Goal: Information Seeking & Learning: Find specific fact

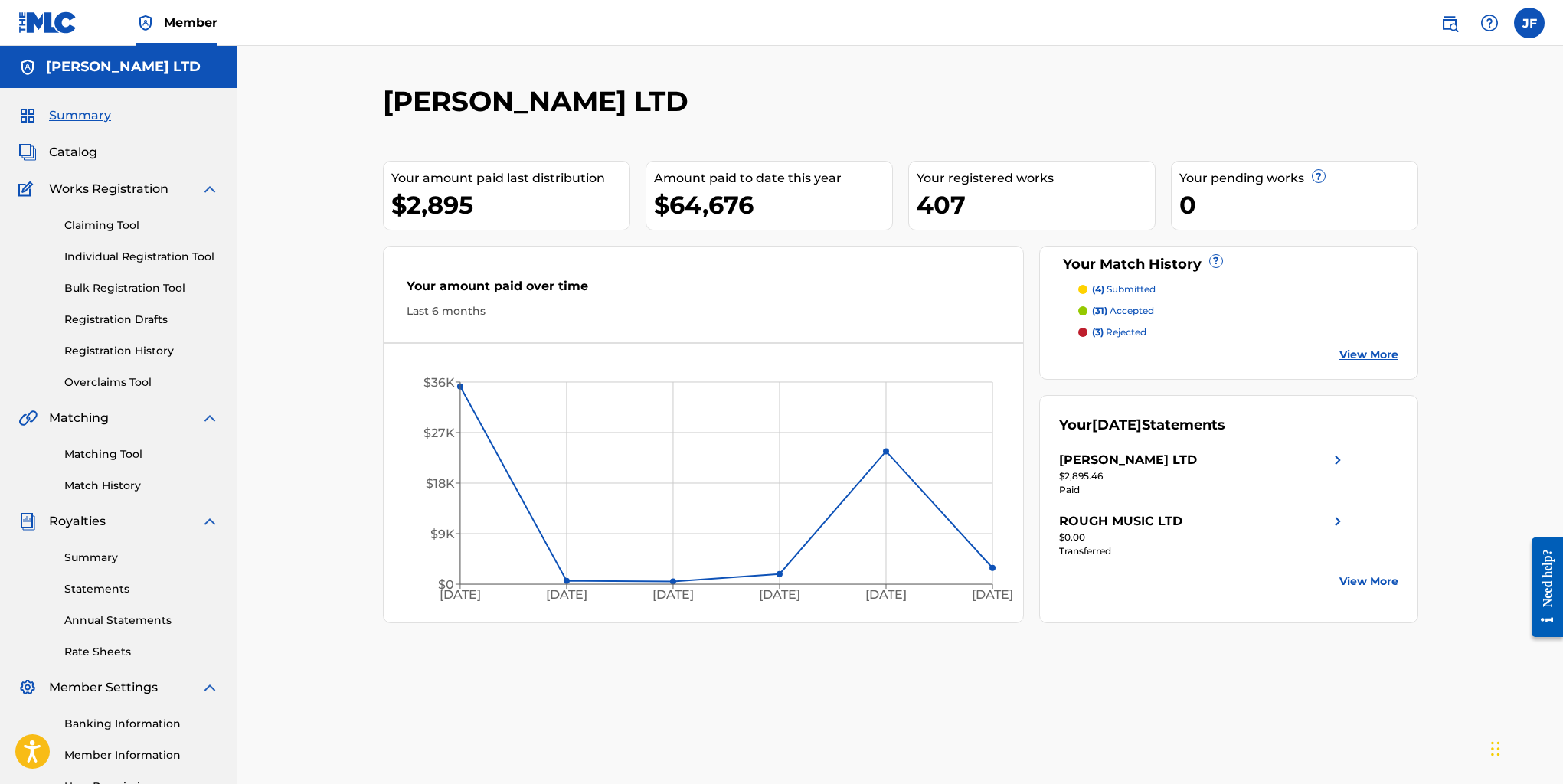
click at [134, 354] on link "Registration History" at bounding box center [141, 351] width 155 height 16
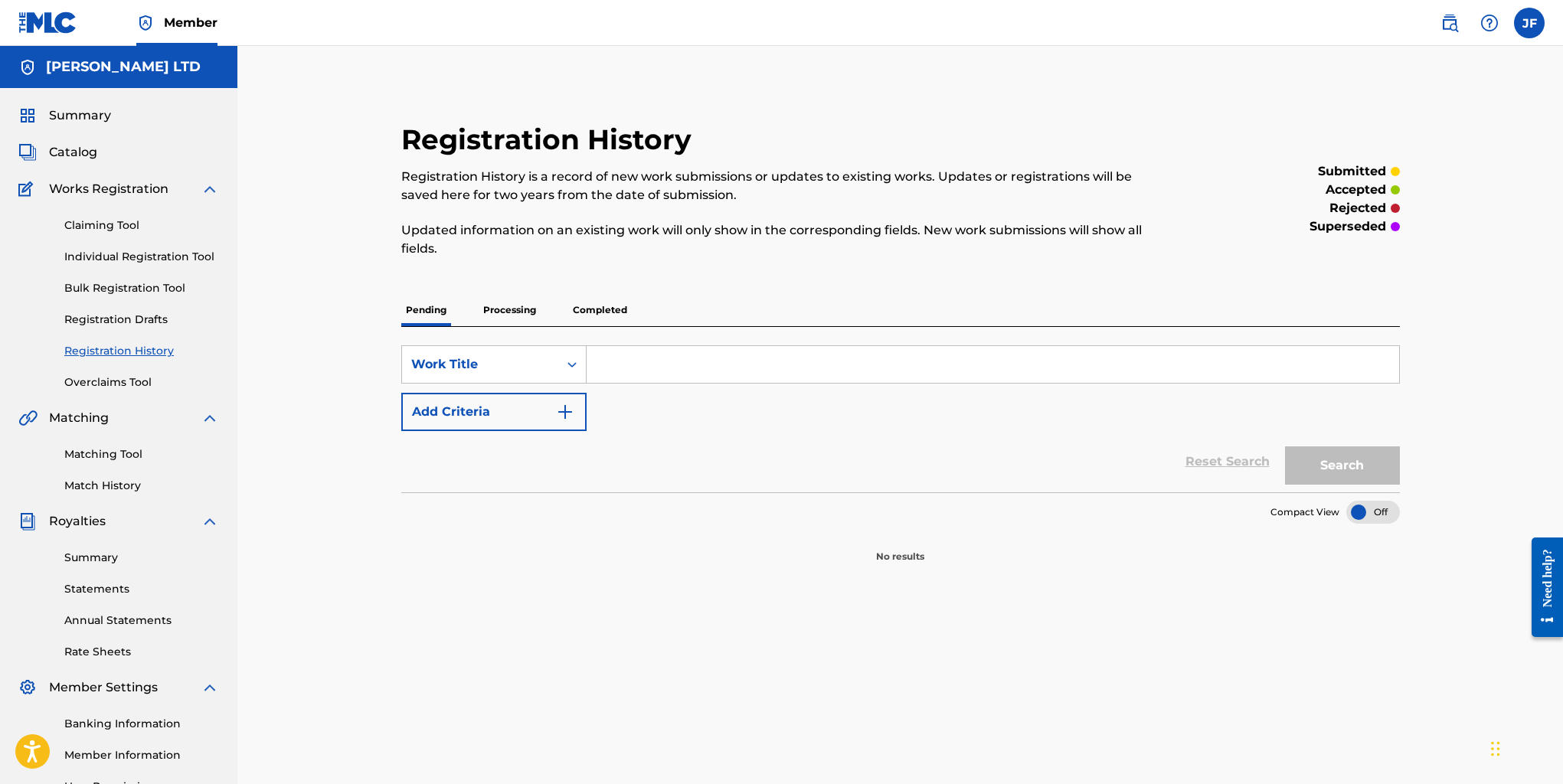
click at [505, 310] on p "Processing" at bounding box center [510, 310] width 62 height 32
click at [578, 311] on p "Completed" at bounding box center [599, 310] width 64 height 32
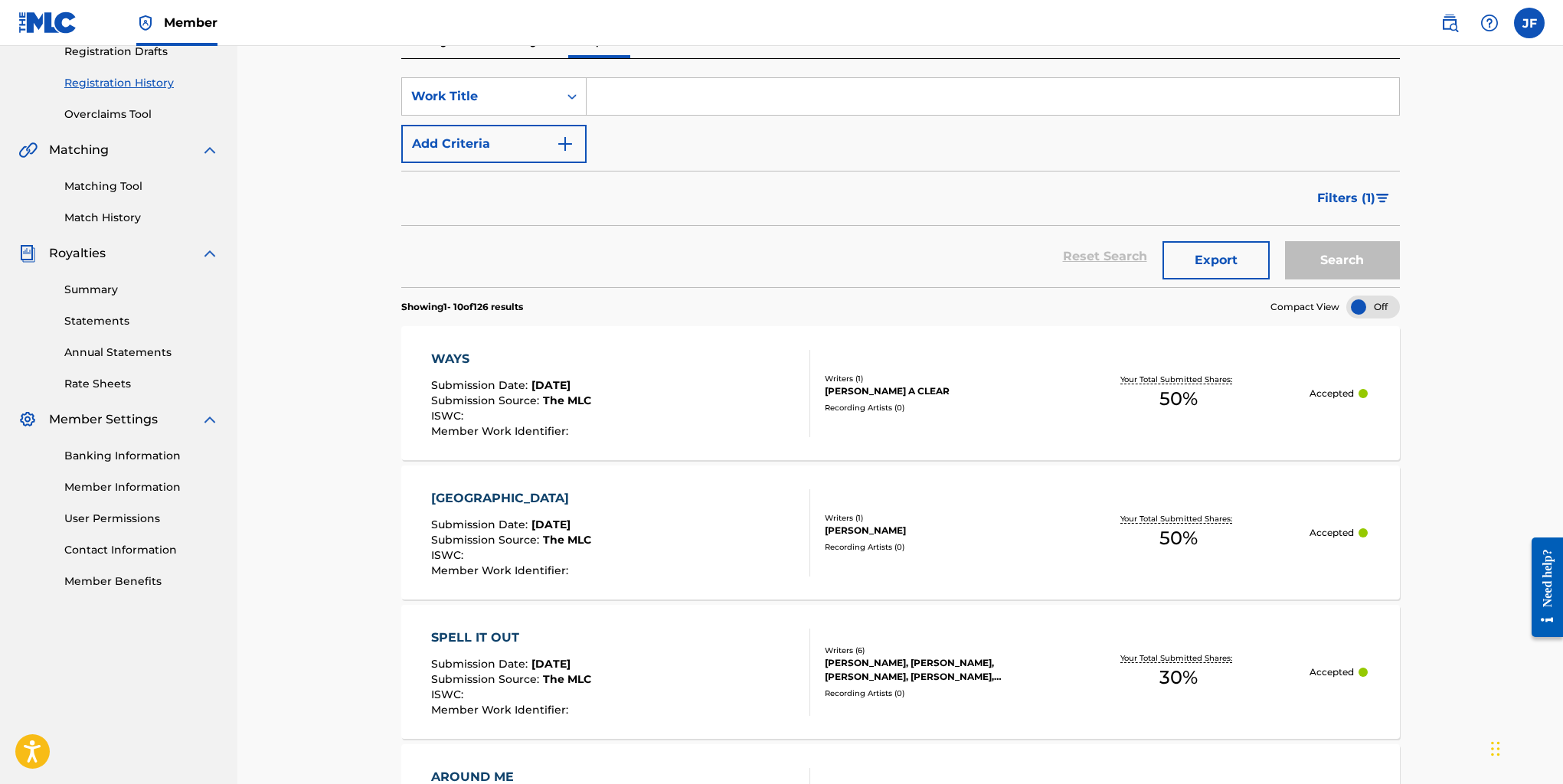
scroll to position [279, 0]
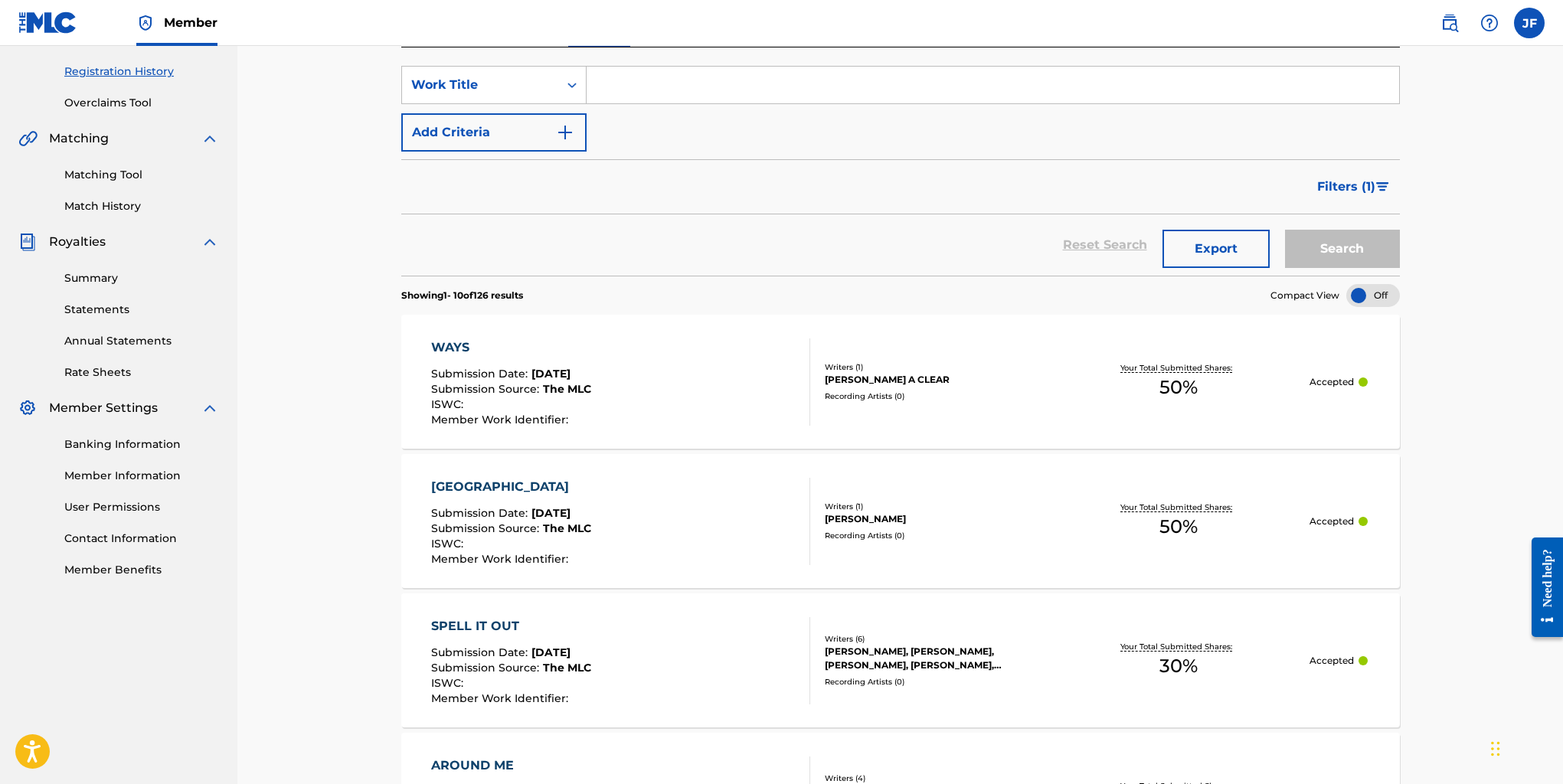
click at [93, 174] on link "Matching Tool" at bounding box center [141, 175] width 155 height 16
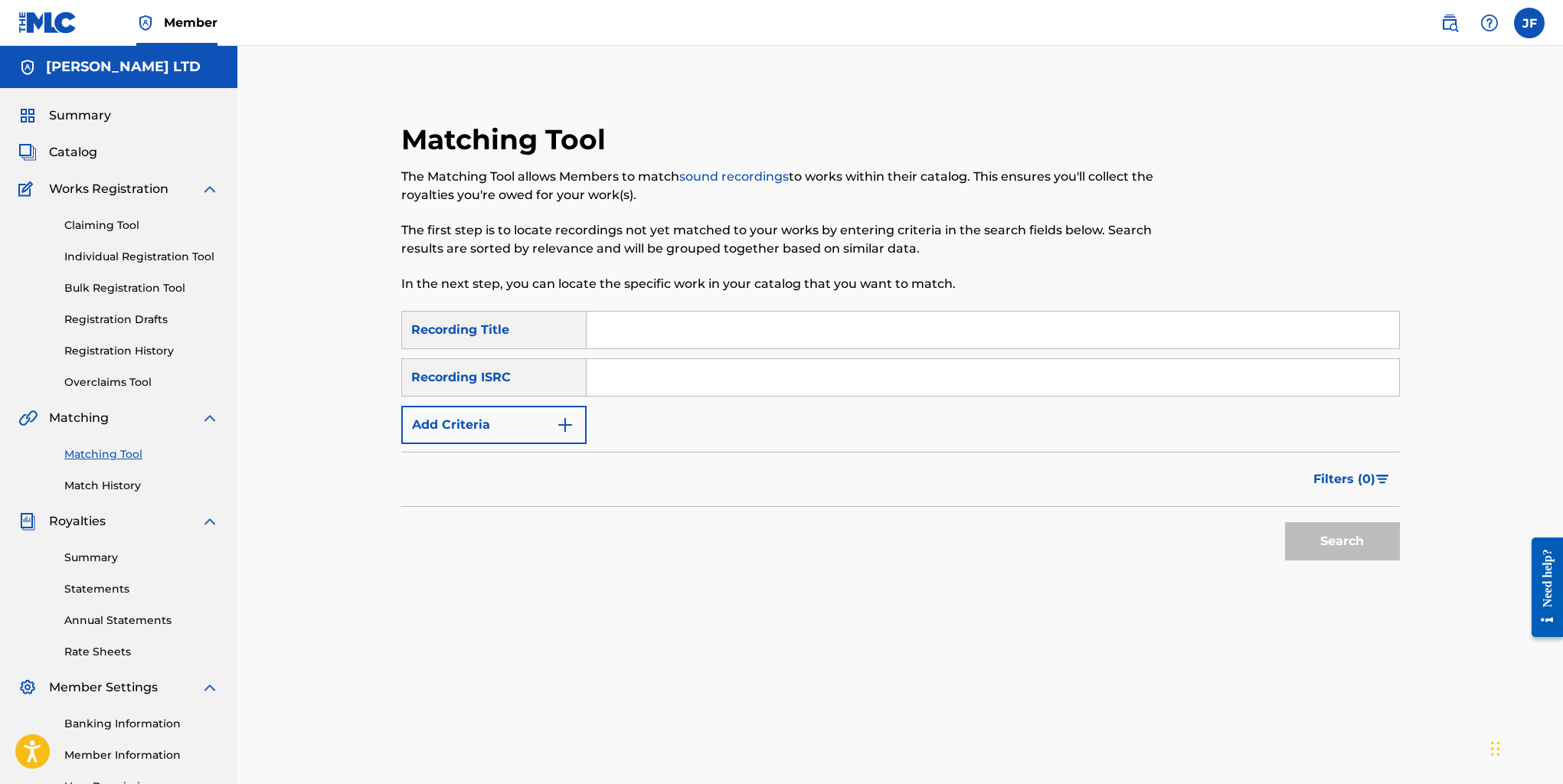
click at [654, 329] on input "Search Form" at bounding box center [992, 330] width 812 height 37
click at [1342, 541] on button "Search" at bounding box center [1343, 541] width 115 height 38
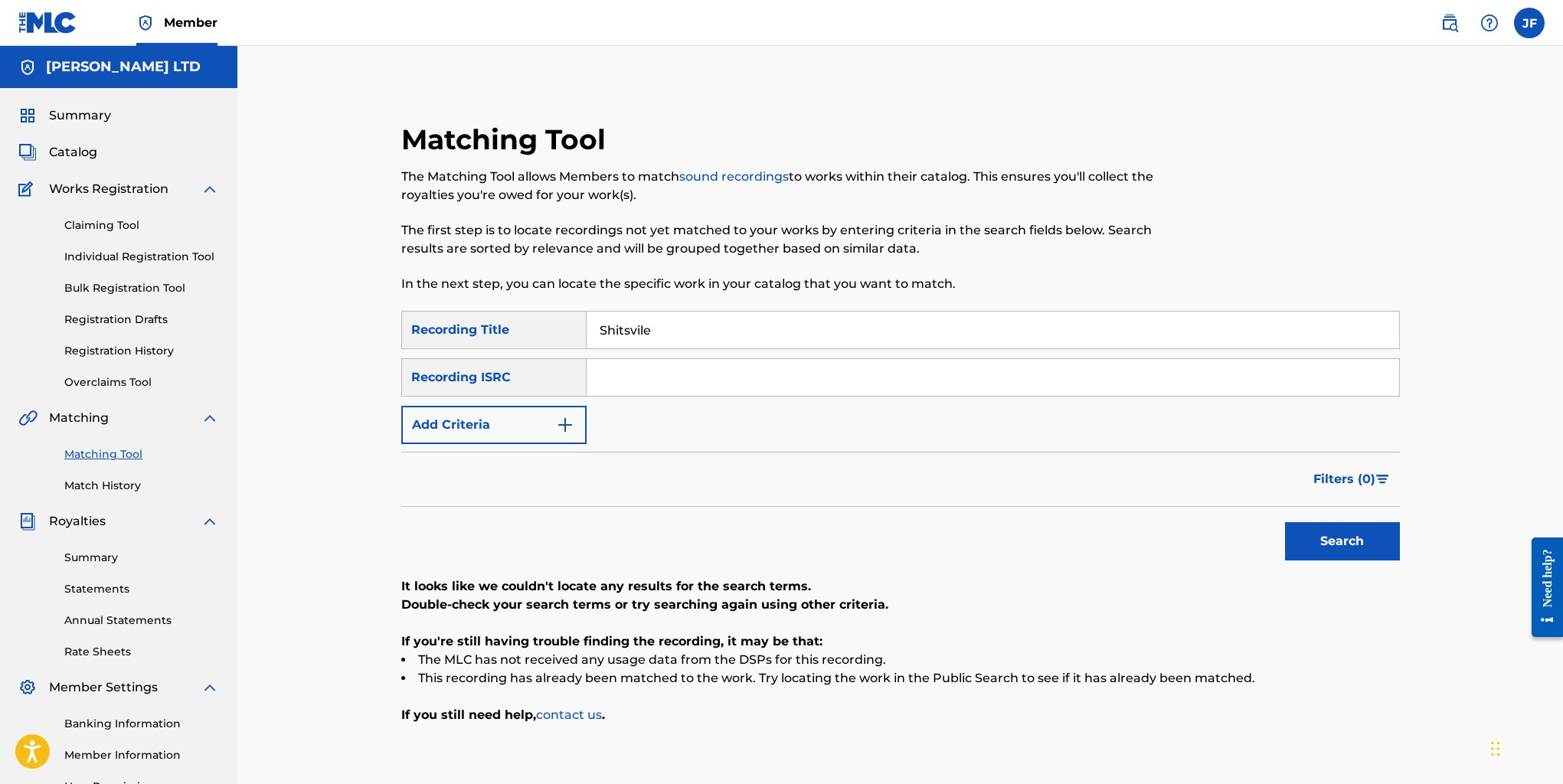
click at [643, 326] on input "Shitsvile" at bounding box center [992, 330] width 812 height 37
type input "[GEOGRAPHIC_DATA]"
click at [1342, 541] on button "Search" at bounding box center [1343, 541] width 115 height 38
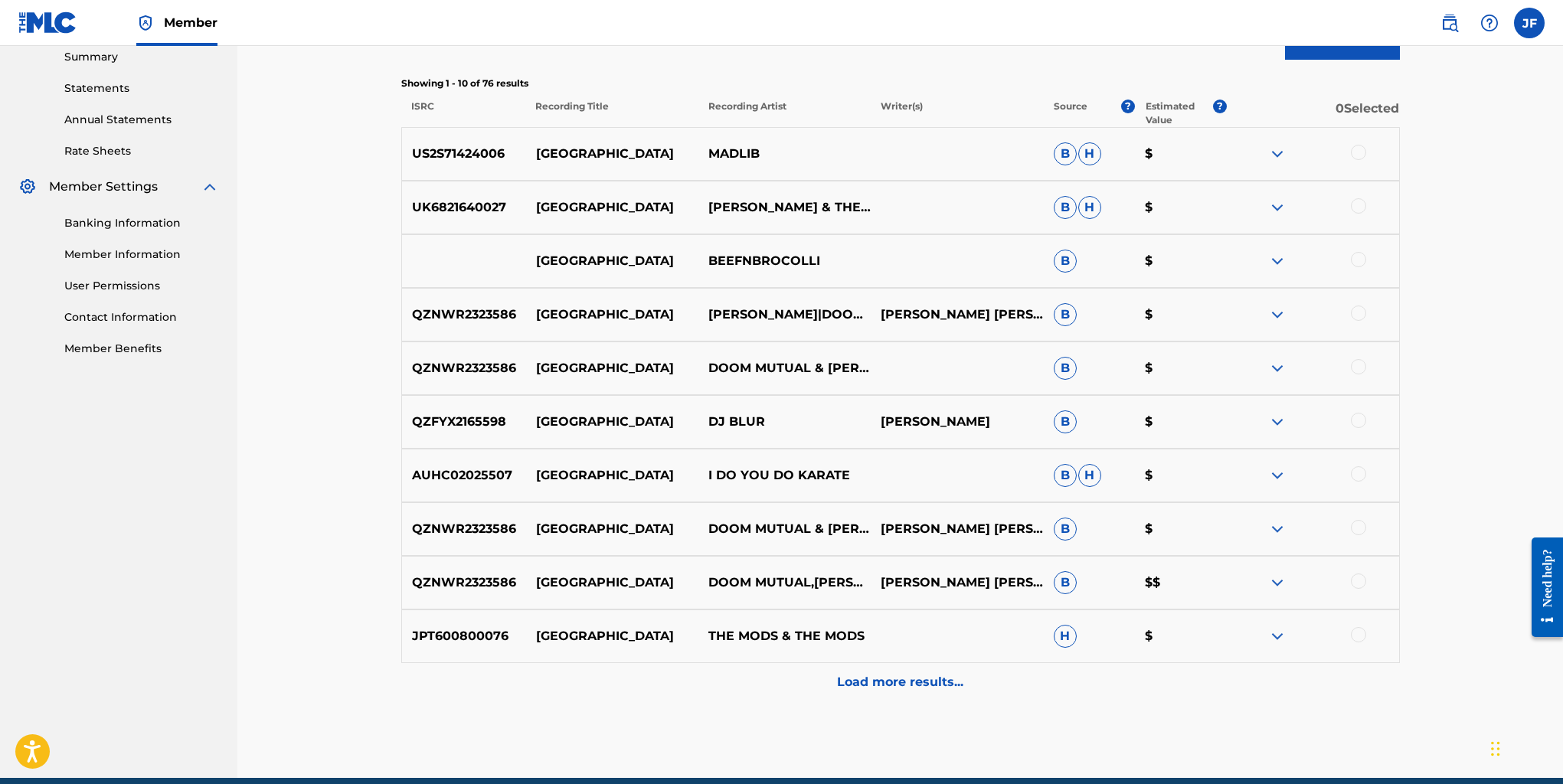
scroll to position [501, 0]
click at [900, 688] on p "Load more results..." at bounding box center [900, 681] width 126 height 18
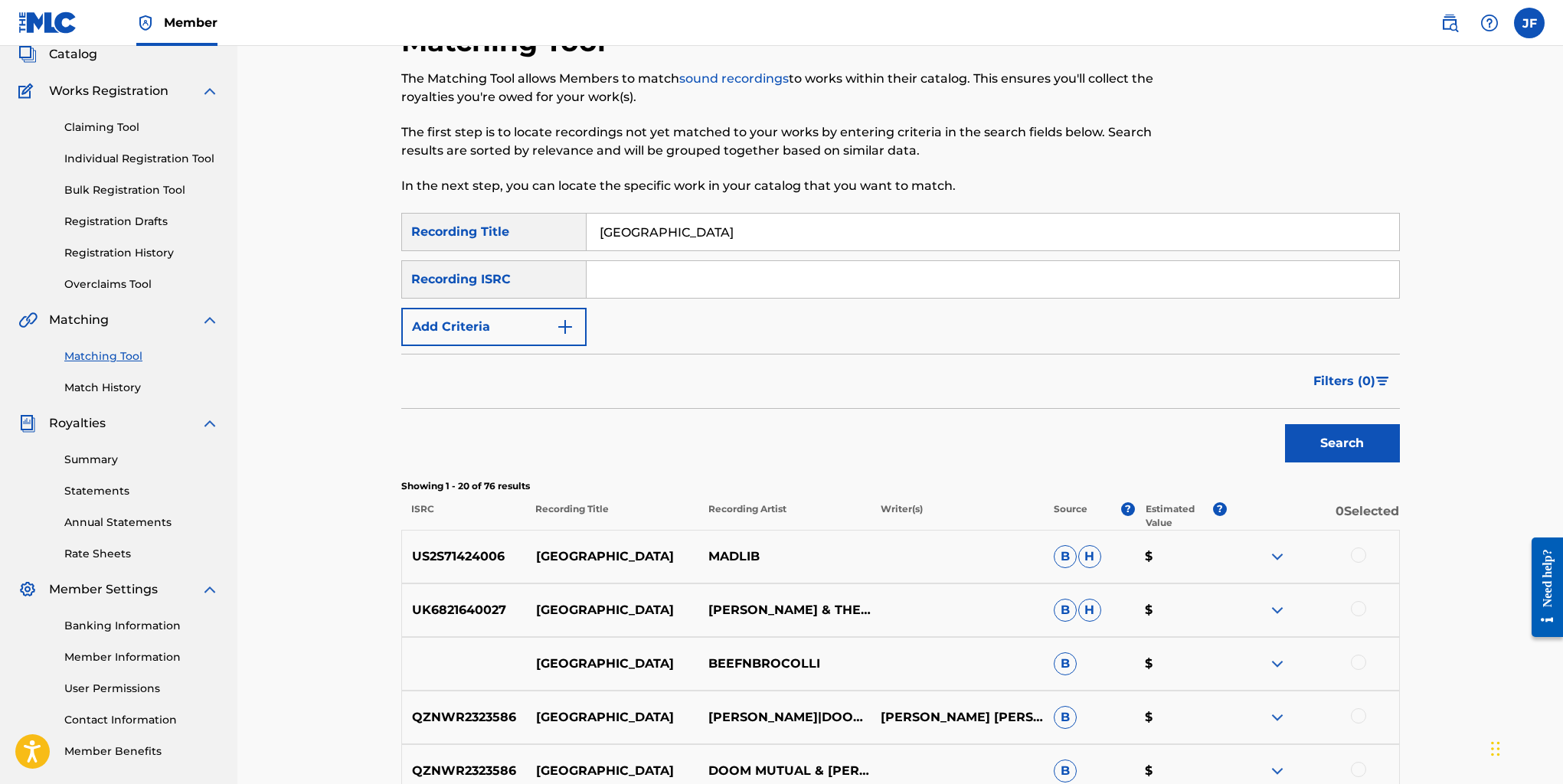
scroll to position [97, 0]
click at [126, 249] on link "Registration History" at bounding box center [141, 254] width 155 height 16
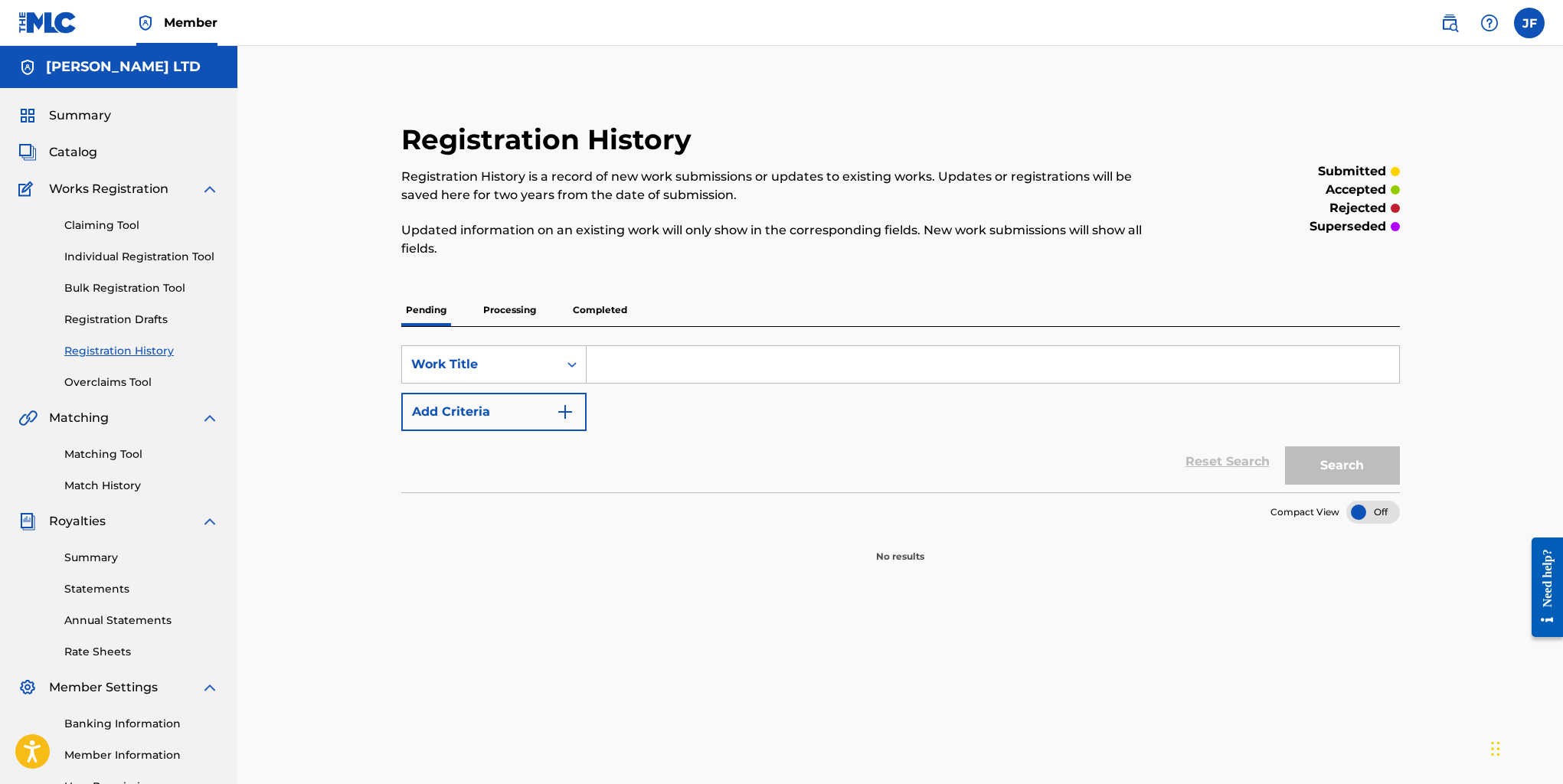
click at [600, 310] on p "Completed" at bounding box center [599, 310] width 64 height 32
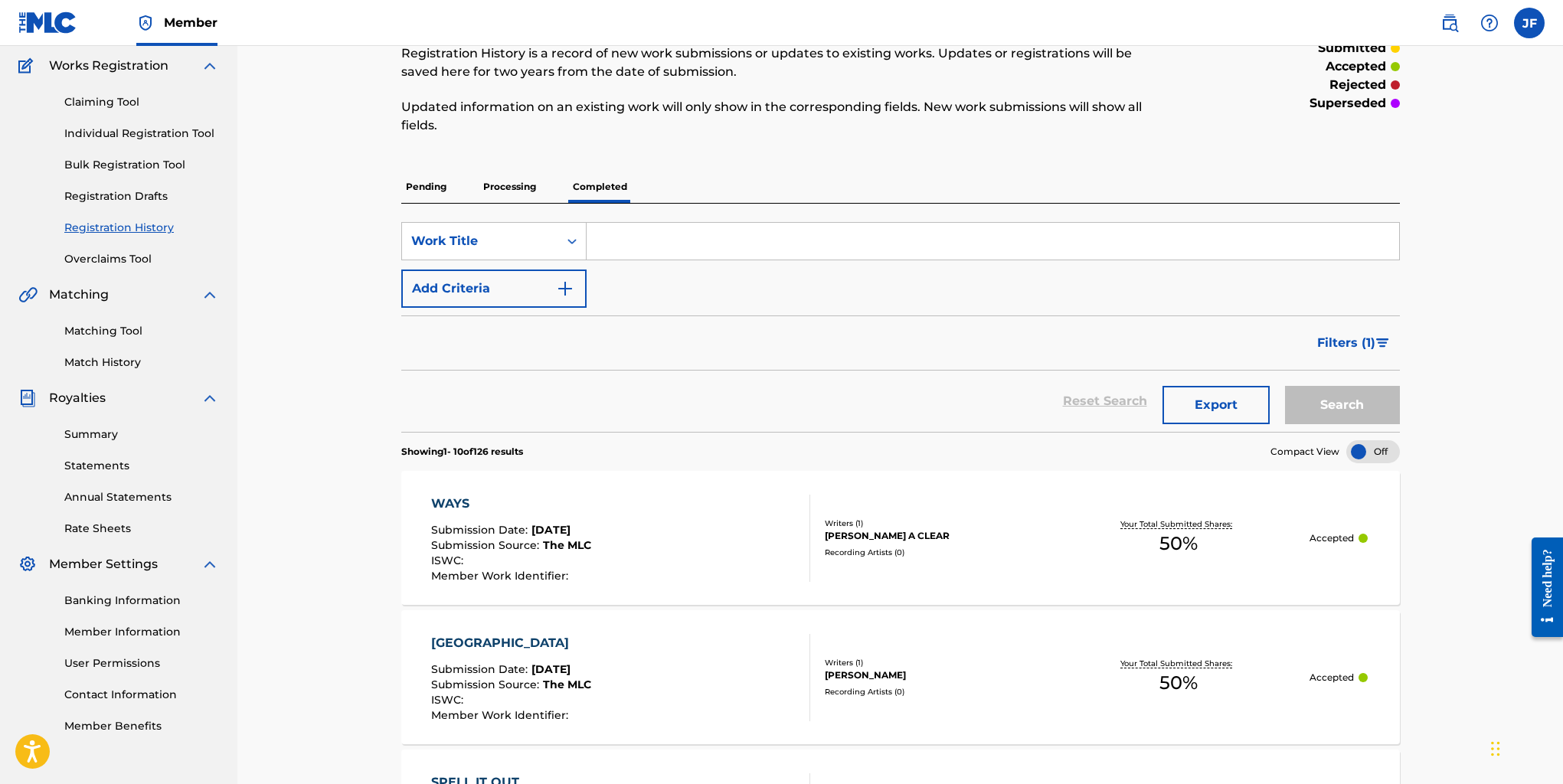
scroll to position [213, 0]
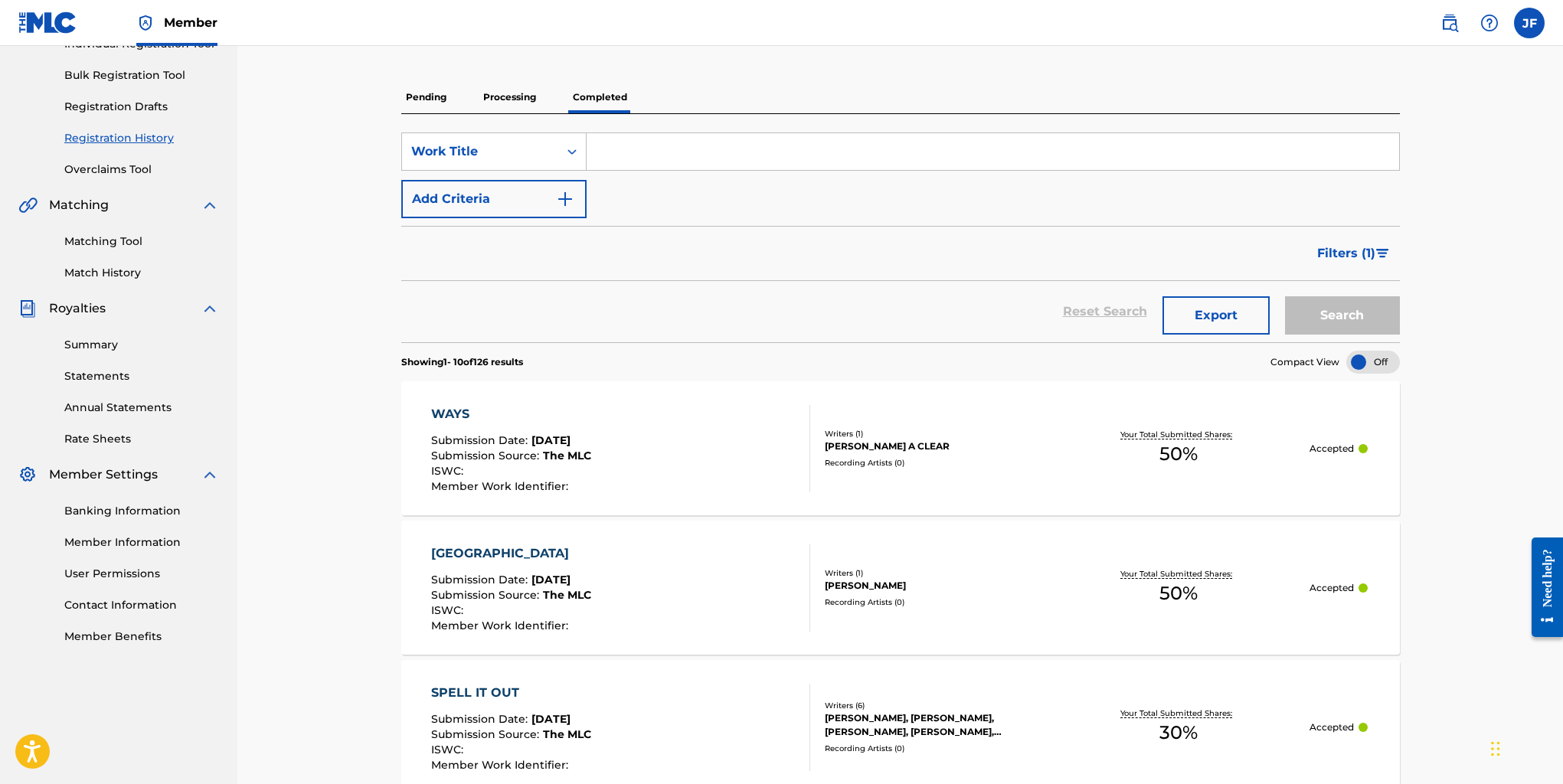
click at [475, 541] on div "SHITSVILLE Submission Date : [DATE] Submission Source : The MLC ISWC : Member W…" at bounding box center [900, 588] width 998 height 134
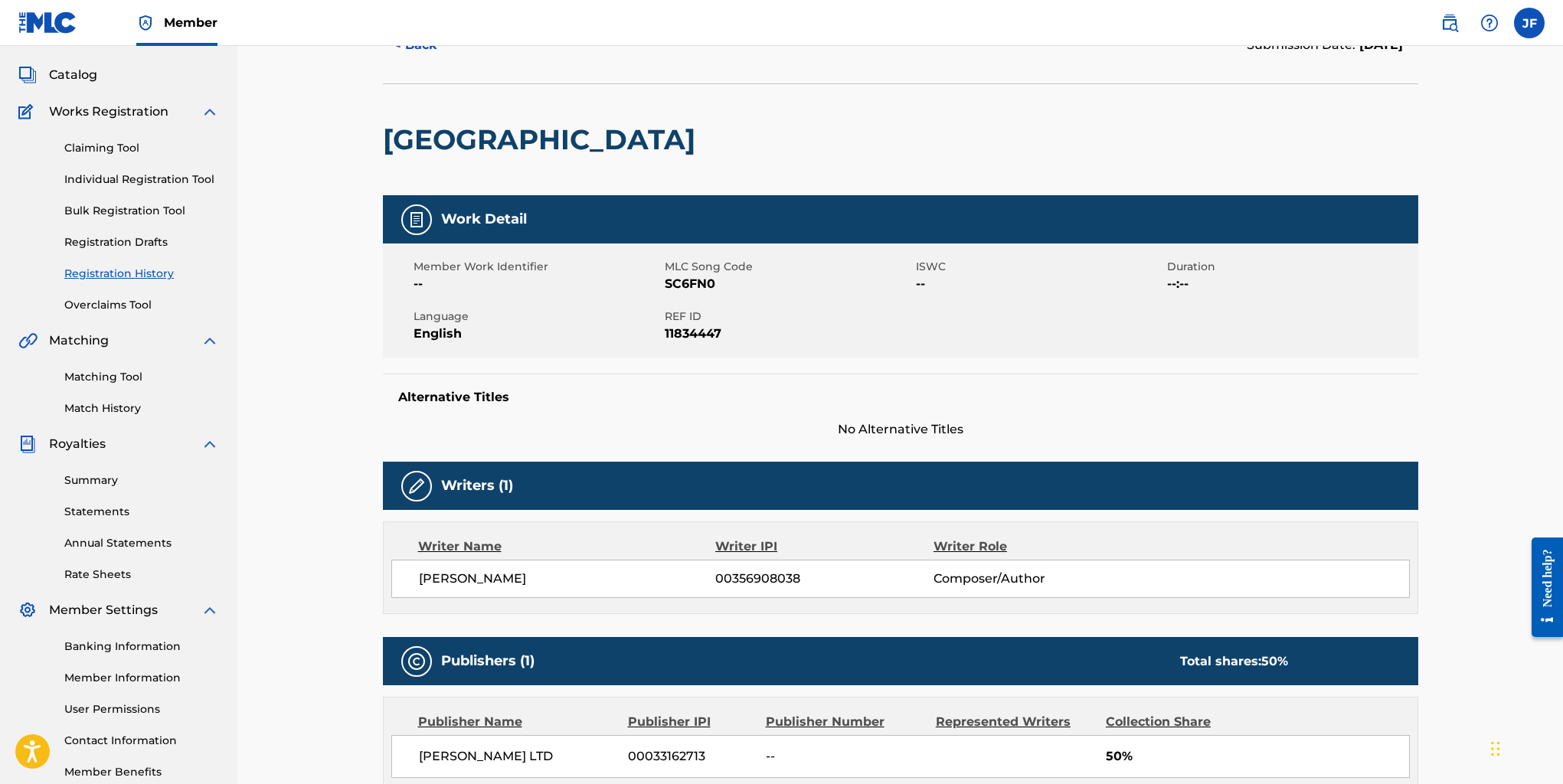
scroll to position [76, 0]
click at [105, 269] on link "Registration History" at bounding box center [141, 274] width 155 height 16
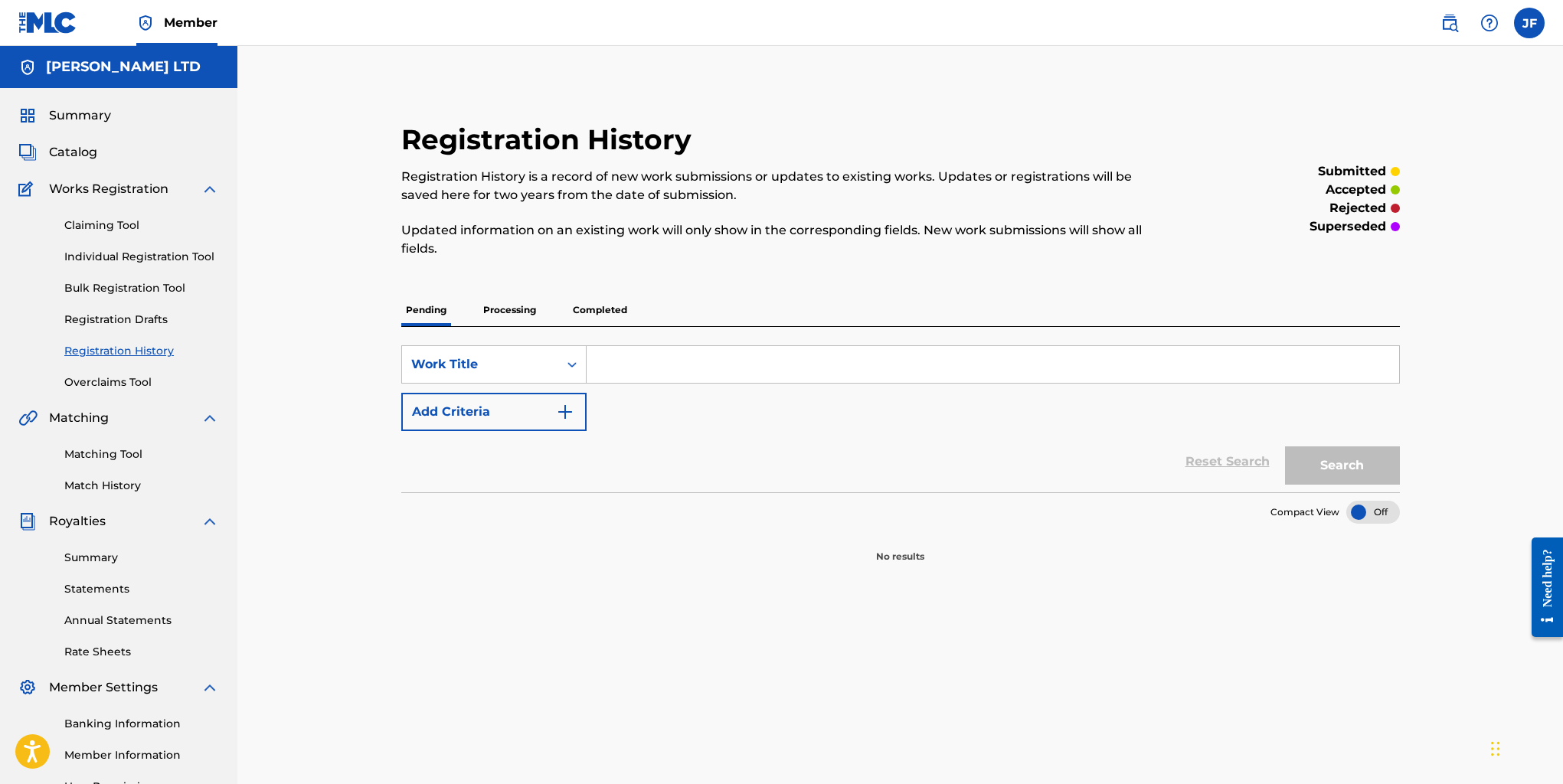
click at [601, 310] on p "Completed" at bounding box center [599, 310] width 64 height 32
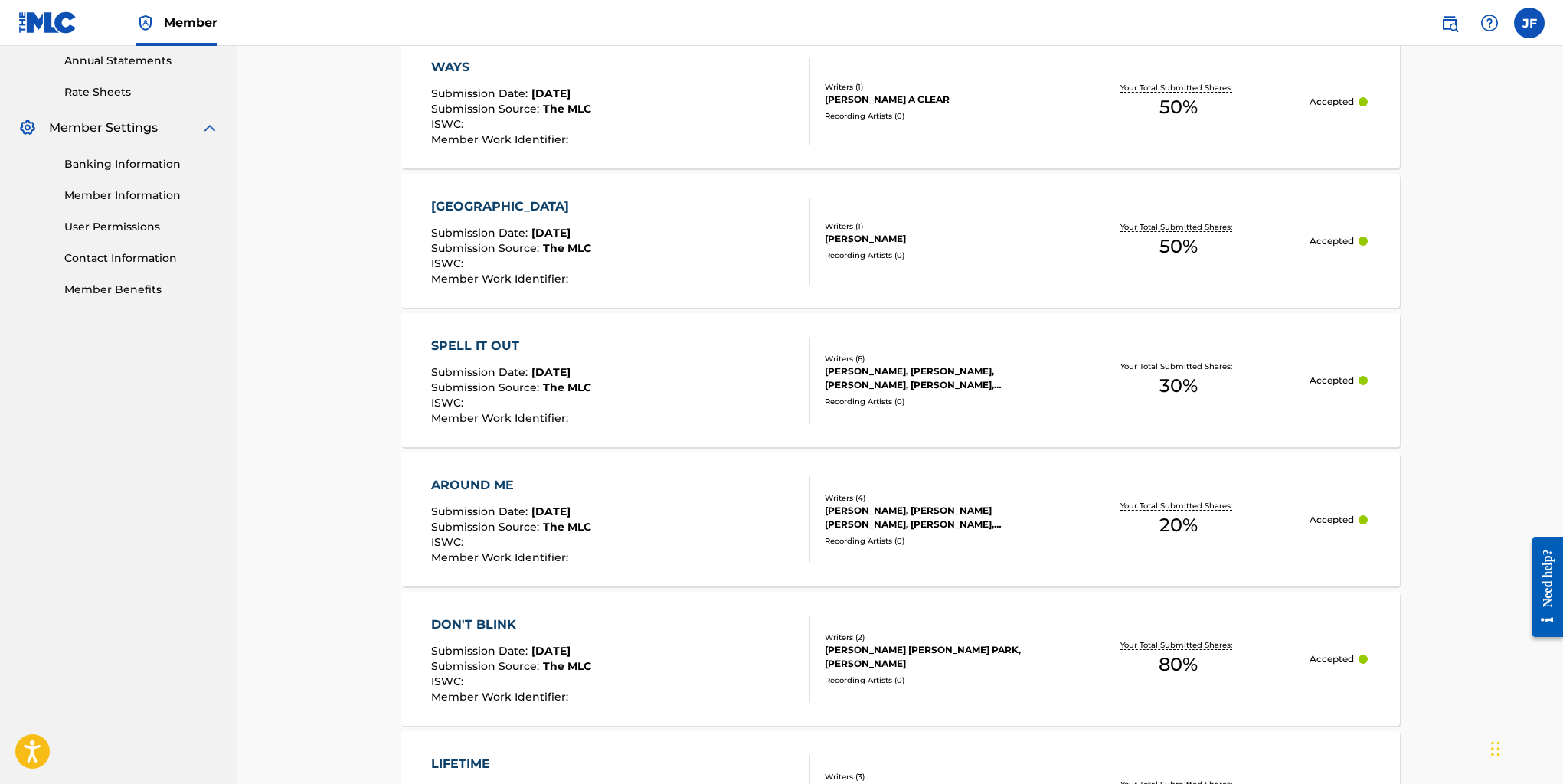
click at [490, 476] on div "AROUND ME" at bounding box center [511, 485] width 160 height 18
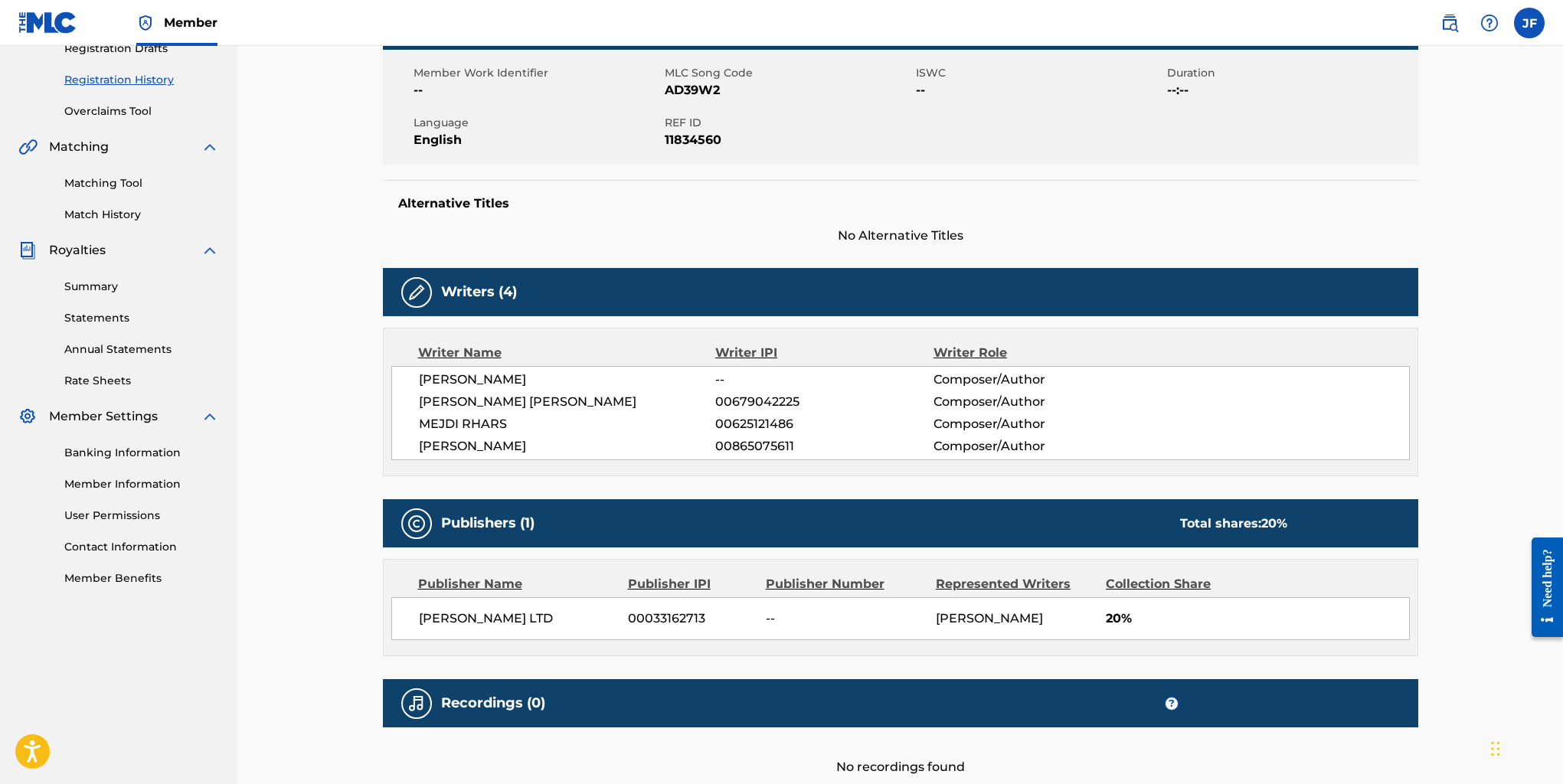
scroll to position [197, 0]
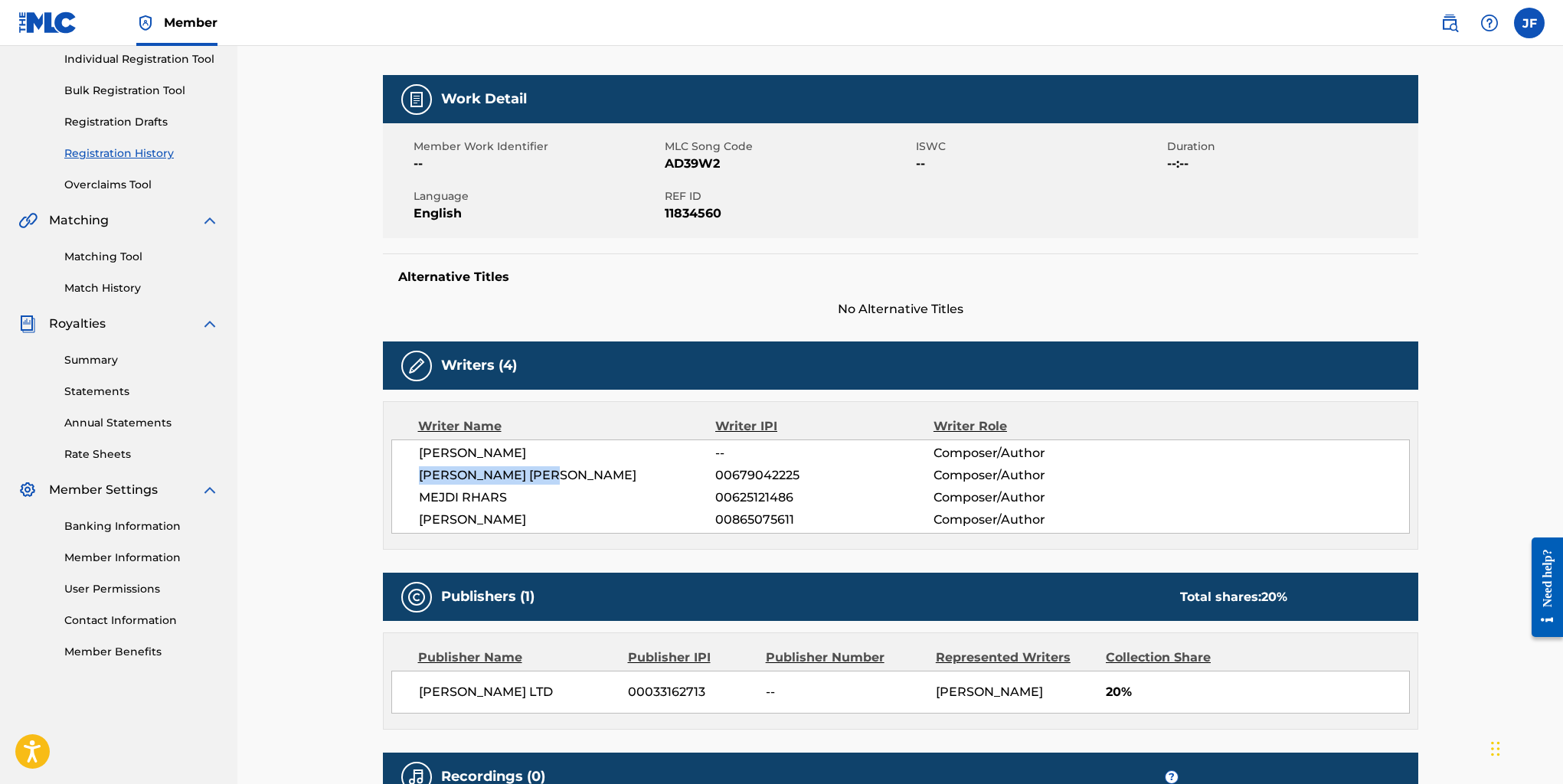
drag, startPoint x: 569, startPoint y: 474, endPoint x: 404, endPoint y: 467, distance: 165.1
click at [404, 467] on div "[PERSON_NAME] -- Composer/Author [PERSON_NAME] [PERSON_NAME] 00679042225 Compos…" at bounding box center [900, 486] width 1018 height 94
copy span "[PERSON_NAME] [PERSON_NAME]"
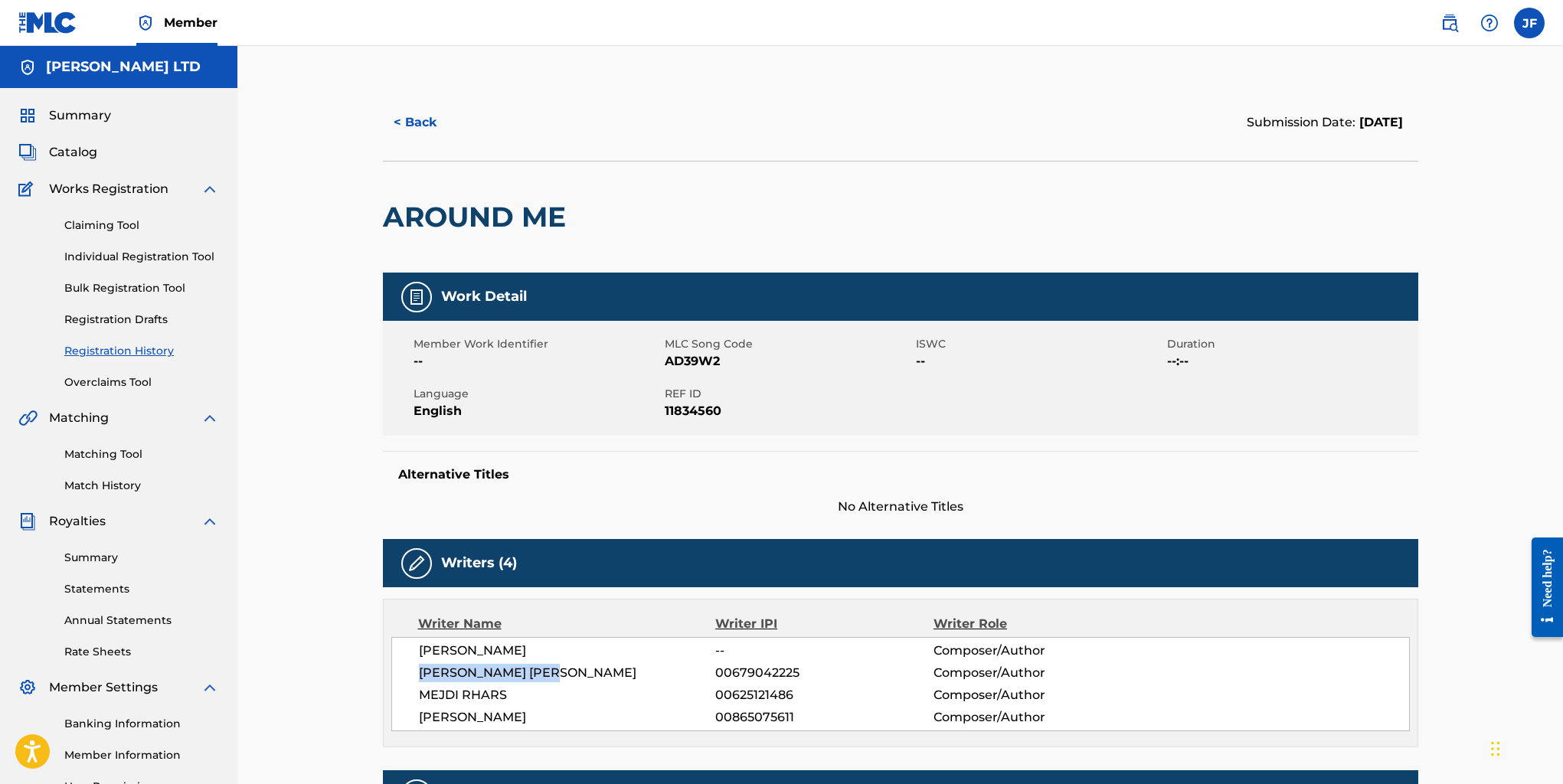
scroll to position [0, 0]
click at [95, 455] on link "Matching Tool" at bounding box center [141, 454] width 155 height 16
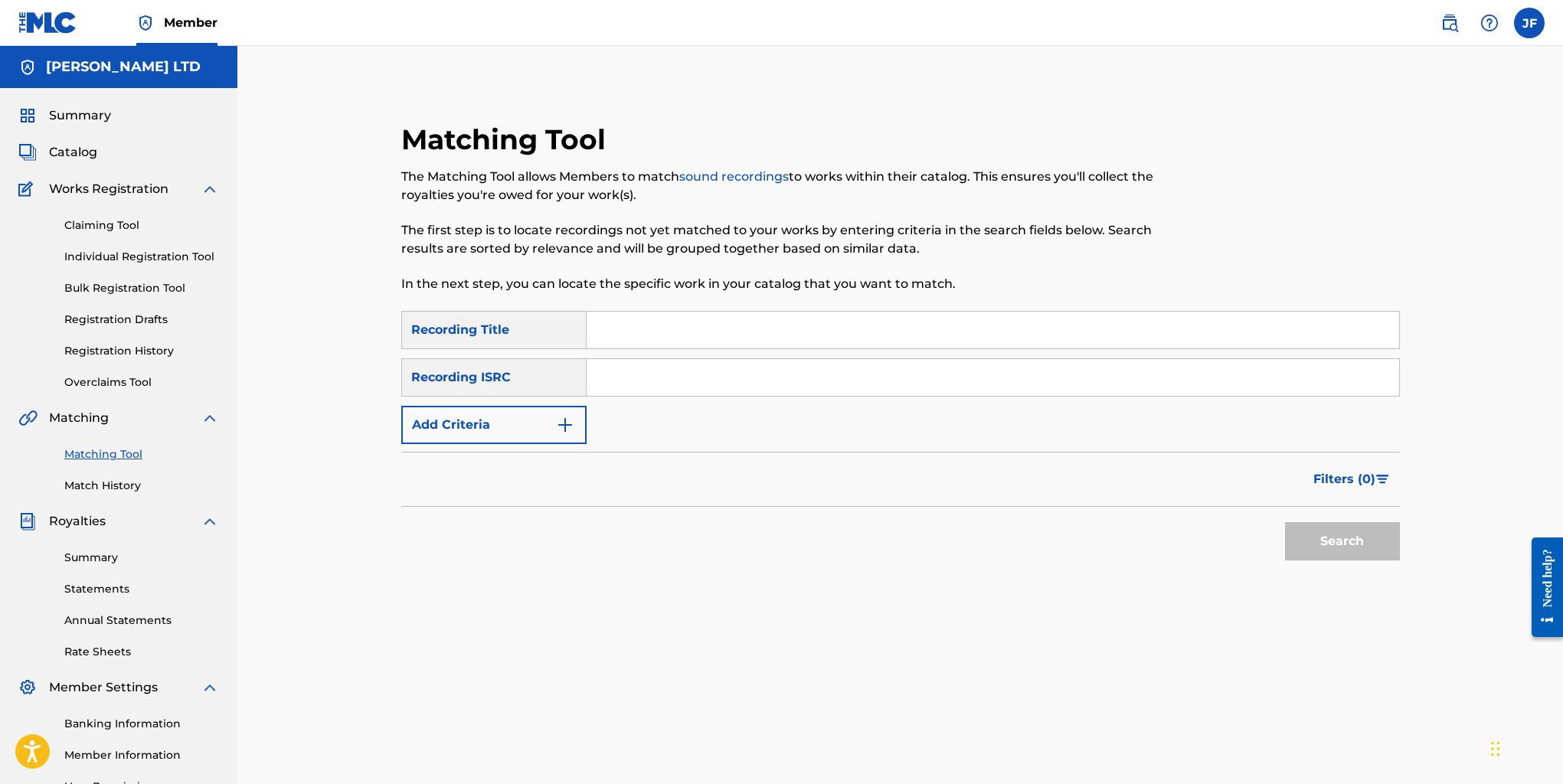
click at [645, 326] on input "Search Form" at bounding box center [992, 330] width 812 height 37
type input "Around Me"
click at [1351, 545] on button "Search" at bounding box center [1343, 541] width 115 height 38
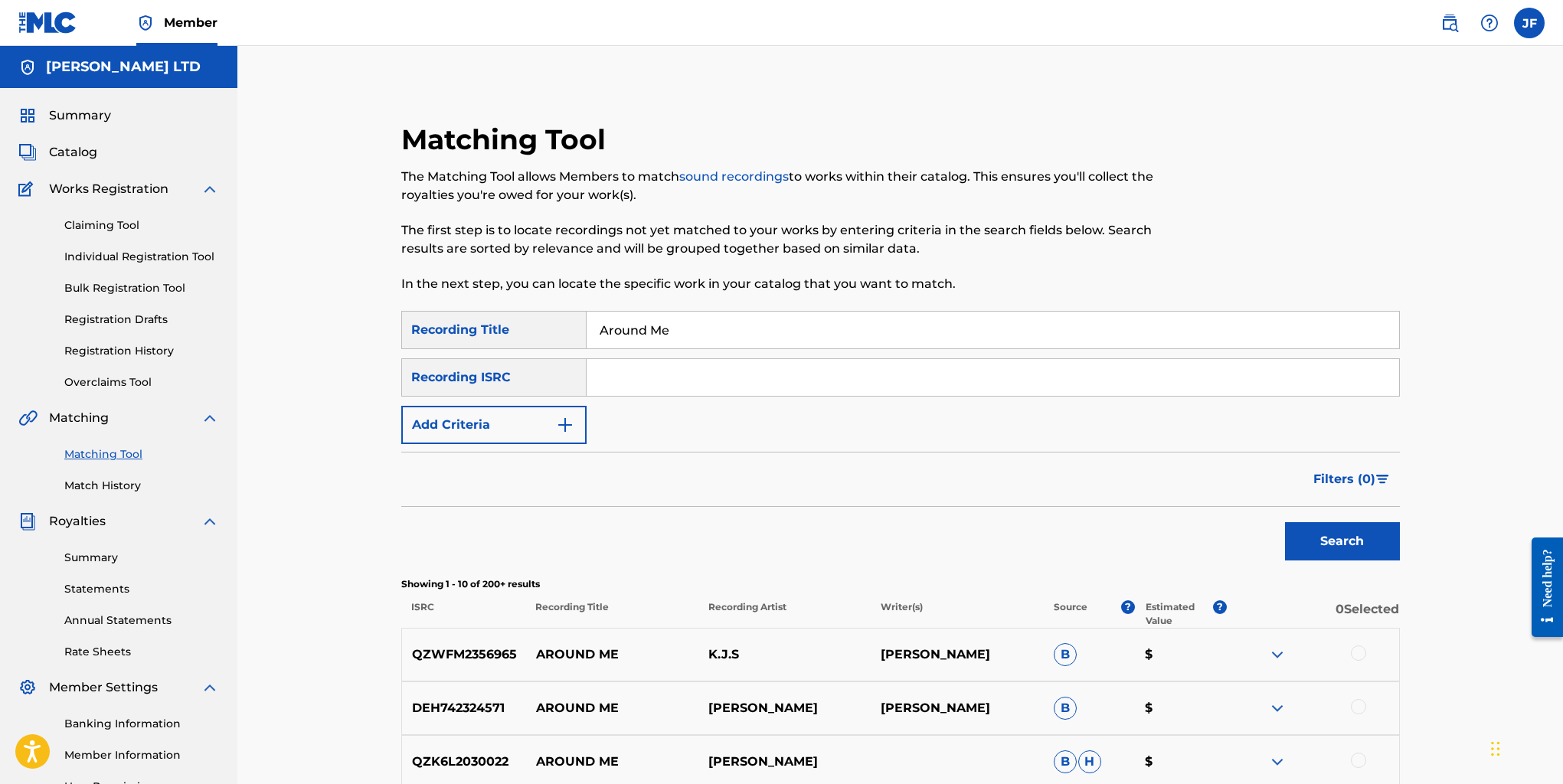
click at [556, 421] on img "Search Form" at bounding box center [565, 424] width 18 height 18
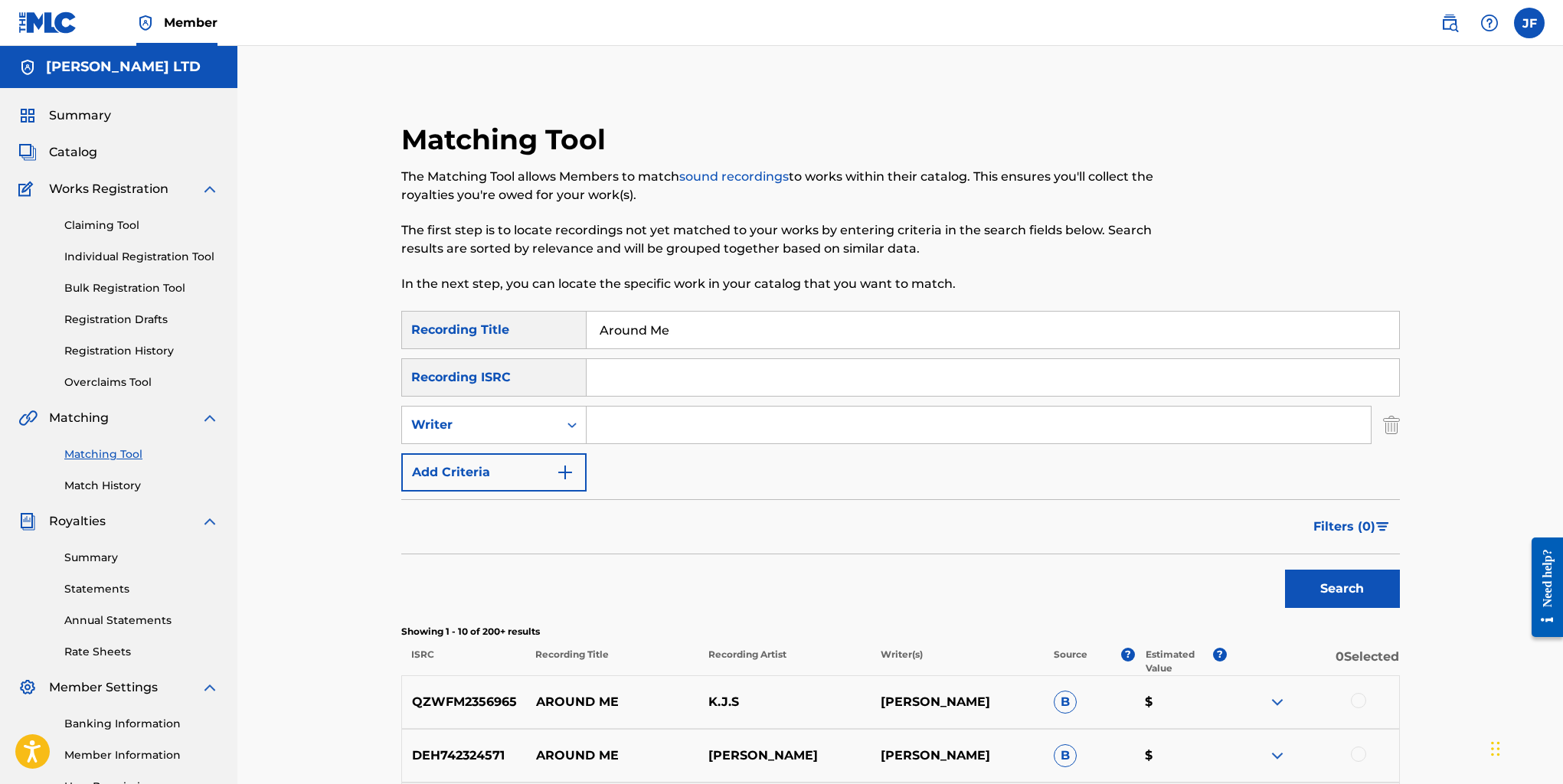
click at [627, 419] on input "Search Form" at bounding box center [979, 424] width 784 height 37
paste input "[PERSON_NAME] [PERSON_NAME]"
click at [1342, 588] on button "Search" at bounding box center [1343, 588] width 115 height 38
drag, startPoint x: 748, startPoint y: 423, endPoint x: 577, endPoint y: 418, distance: 171.1
click at [577, 418] on div "SearchWithCriteria0a149098-c333-4a93-a4cf-4a3581936fb5 Writer [PERSON_NAME] [PE…" at bounding box center [900, 424] width 998 height 38
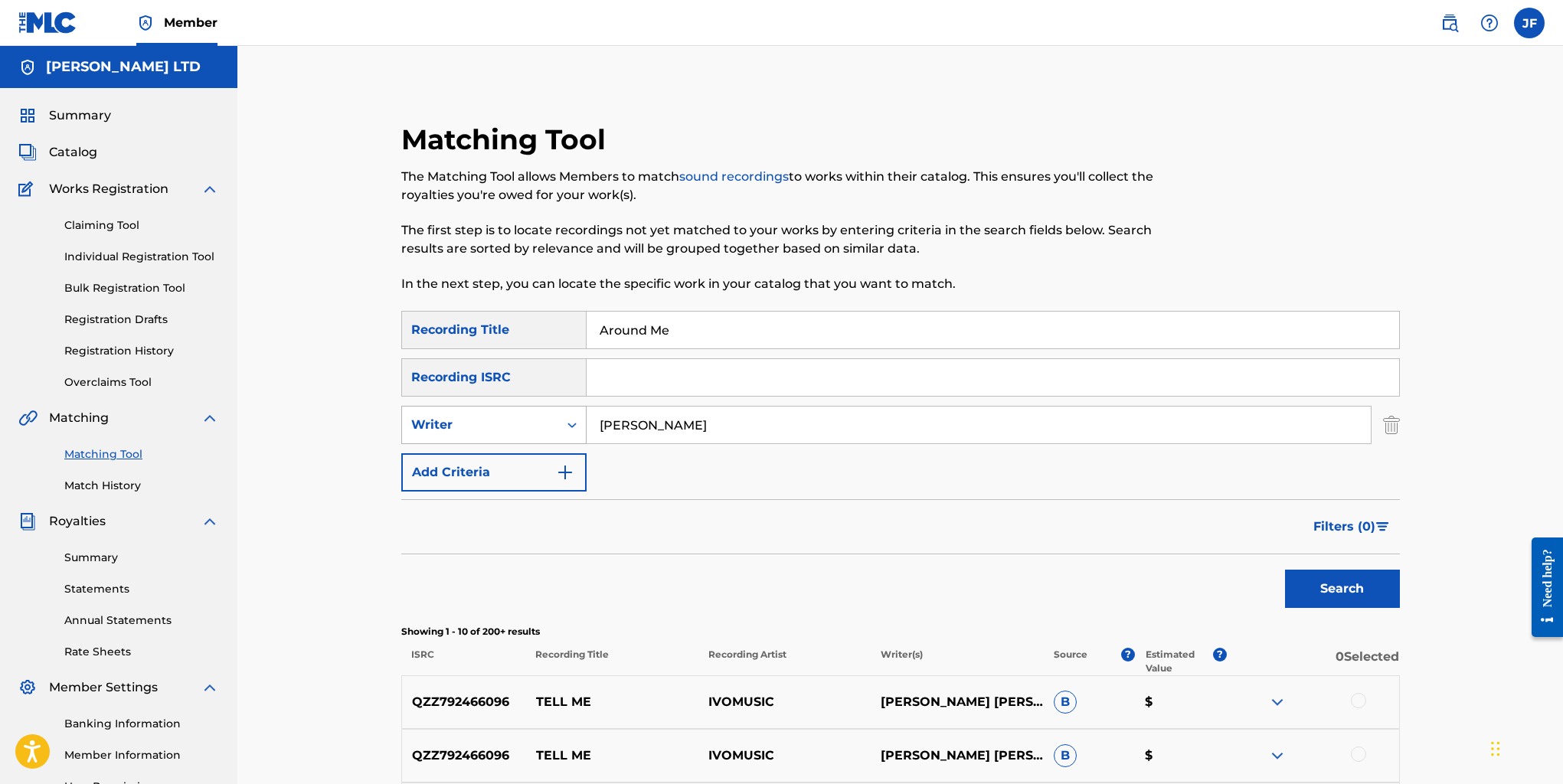
click at [1342, 588] on button "Search" at bounding box center [1343, 588] width 115 height 38
type input "[PERSON_NAME]"
click at [1342, 588] on button "Search" at bounding box center [1343, 588] width 115 height 38
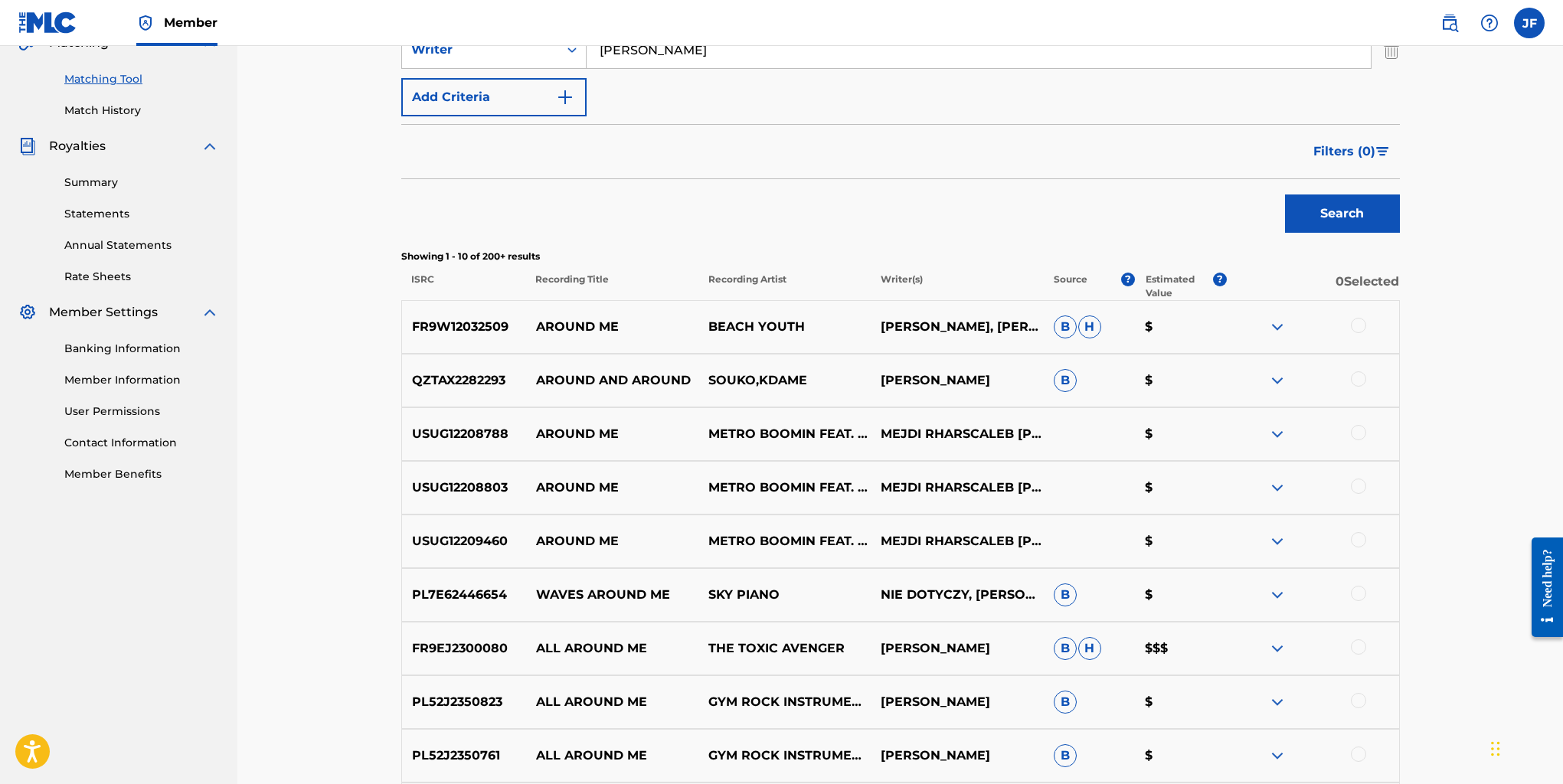
scroll to position [380, 0]
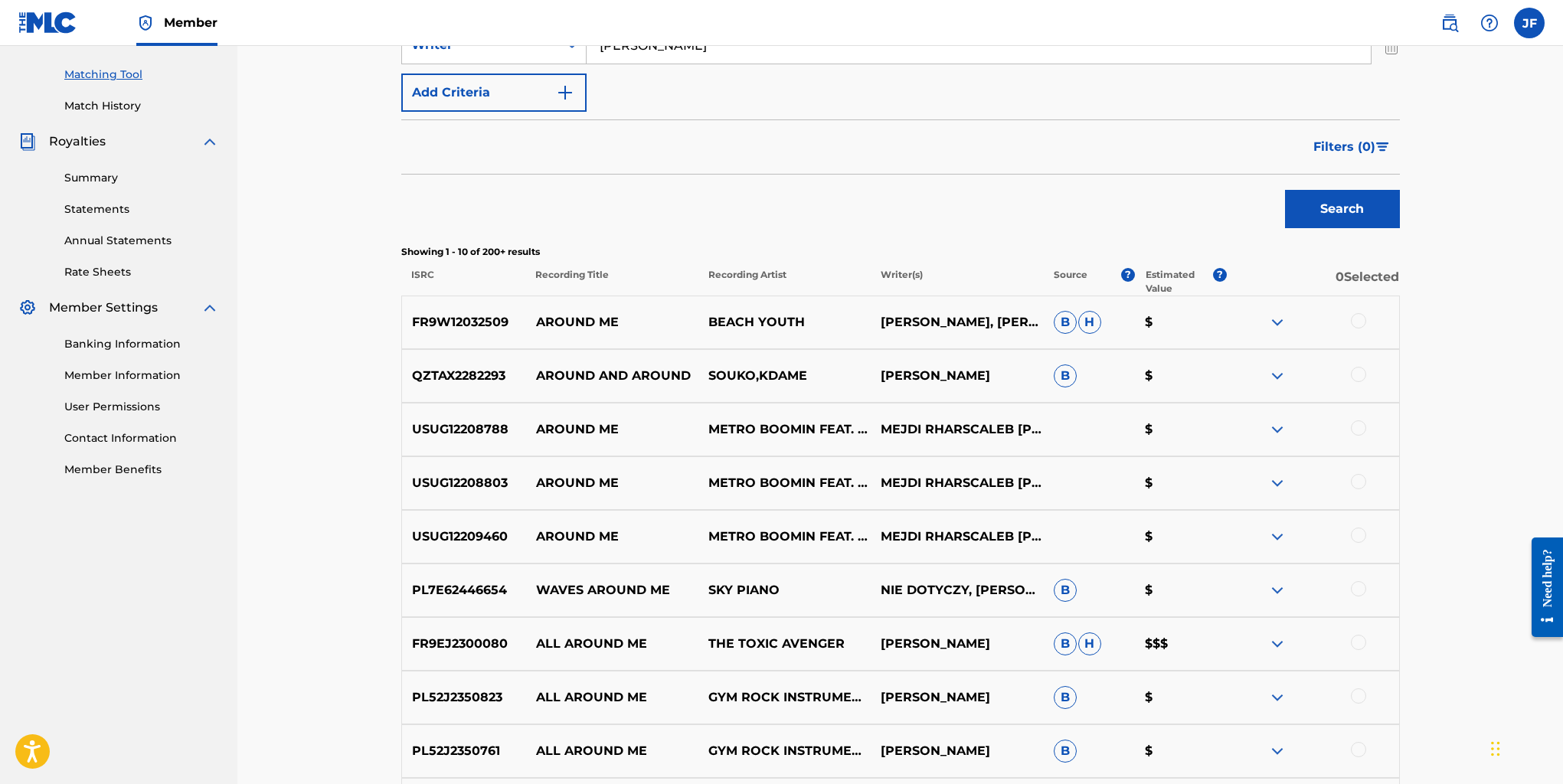
click at [1285, 427] on img at bounding box center [1277, 429] width 18 height 18
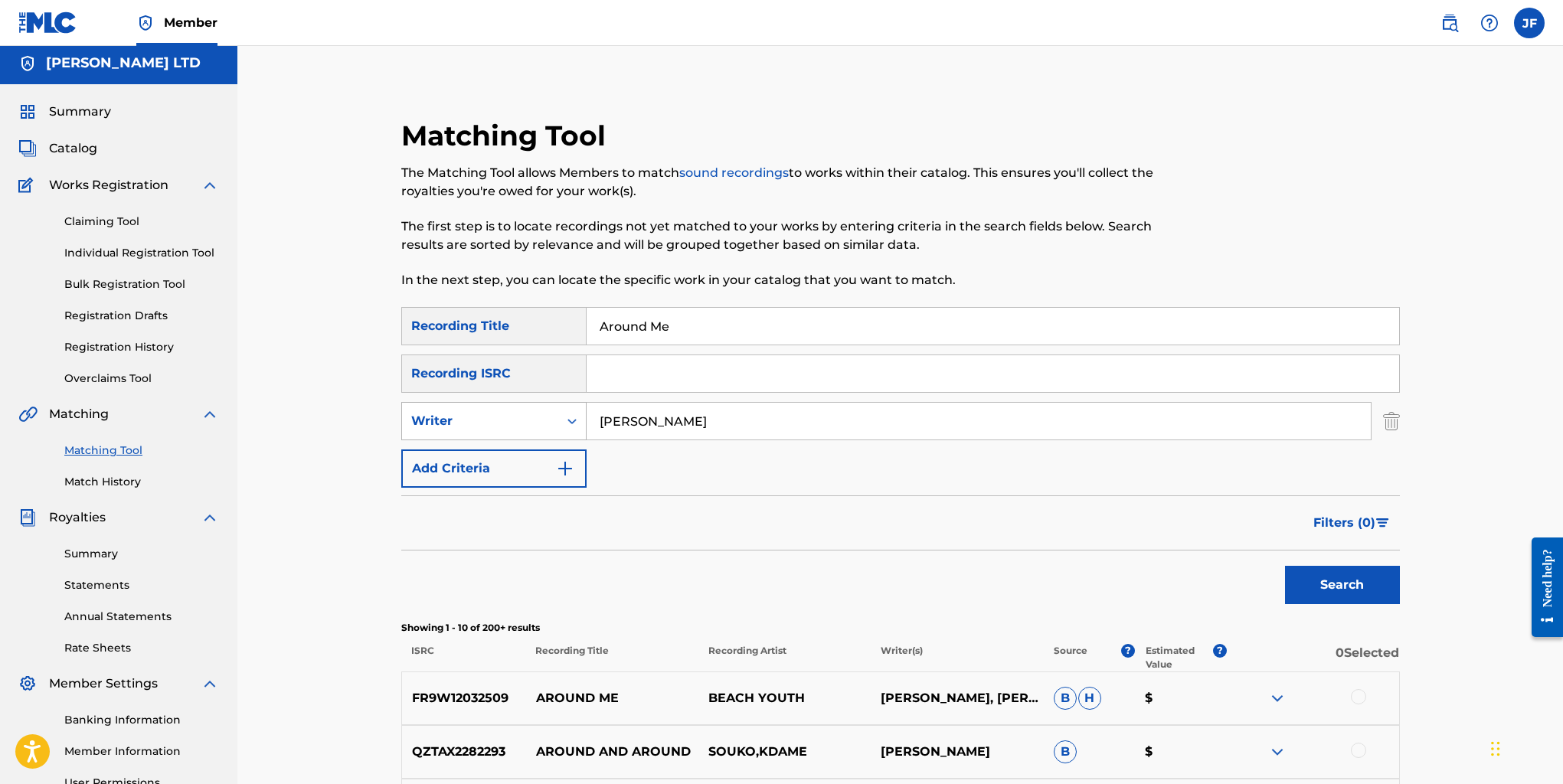
scroll to position [2, 1]
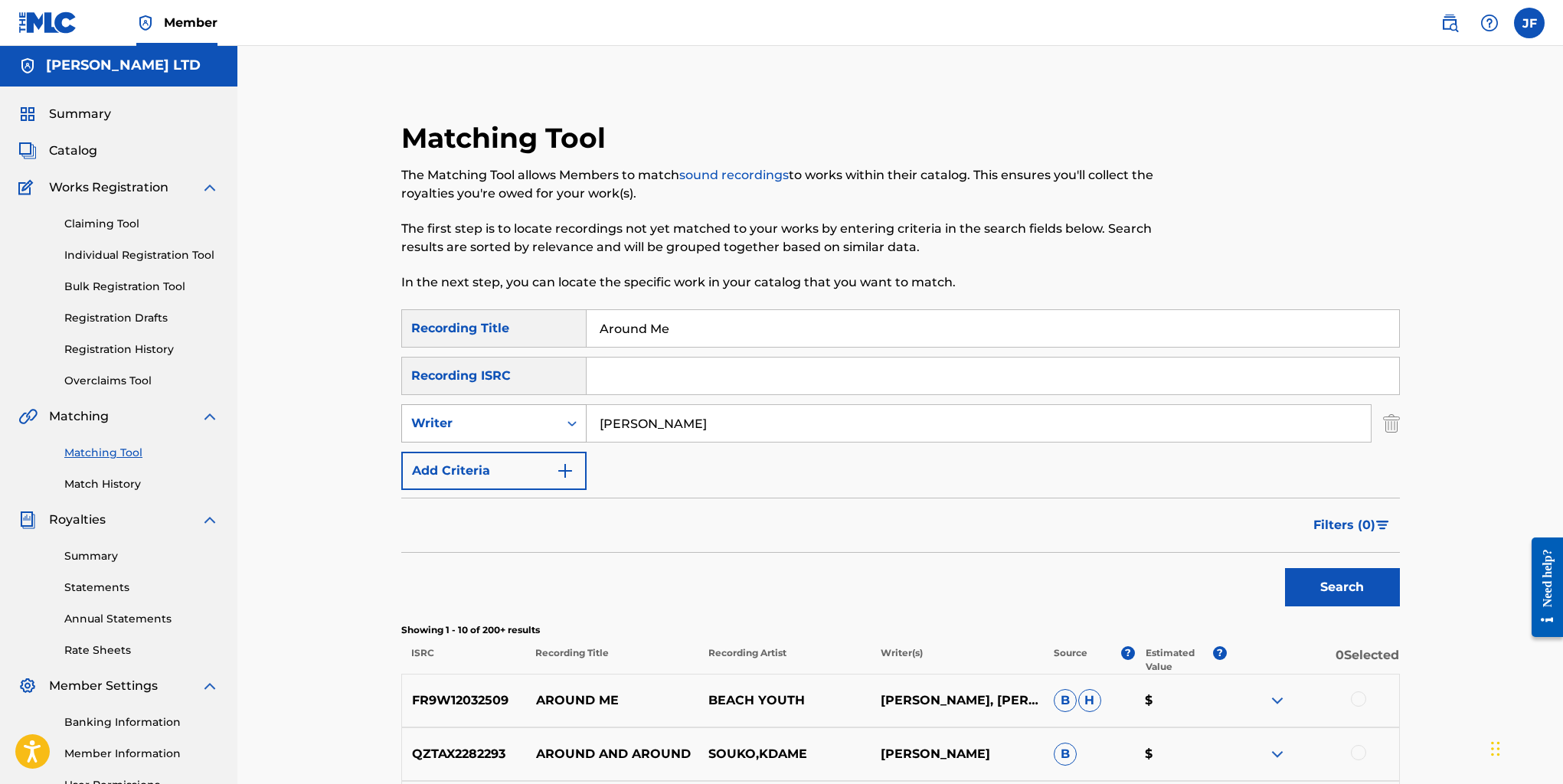
drag, startPoint x: 684, startPoint y: 422, endPoint x: 582, endPoint y: 420, distance: 102.0
click at [582, 420] on div "SearchWithCriteria0a149098-c333-4a93-a4cf-4a3581936fb5 Writer [PERSON_NAME]" at bounding box center [900, 423] width 998 height 38
click at [573, 421] on icon "Search Form" at bounding box center [572, 423] width 15 height 15
click at [510, 464] on div "Recording Artist" at bounding box center [493, 462] width 184 height 38
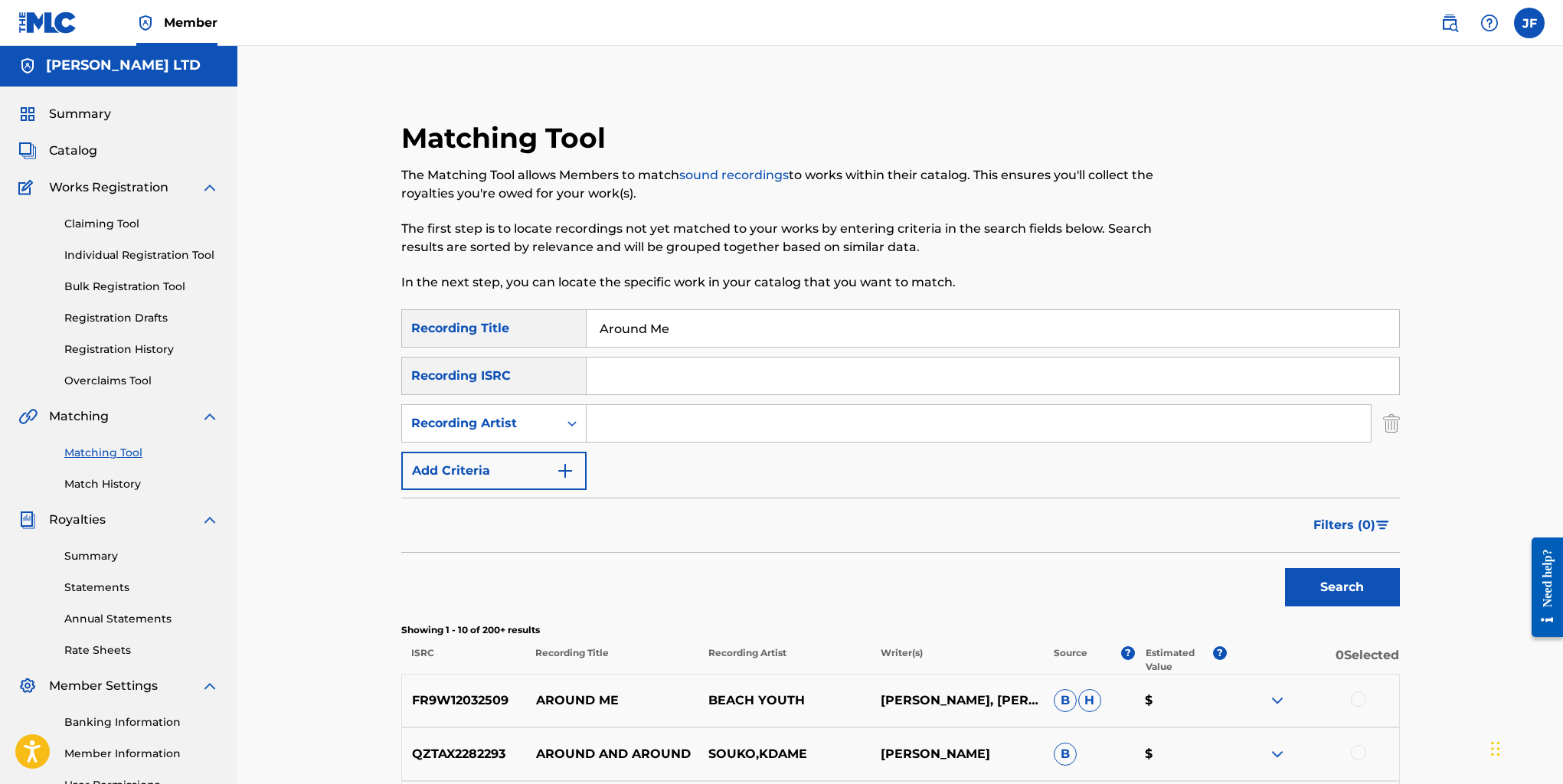
click at [673, 423] on input "Search Form" at bounding box center [979, 423] width 784 height 37
type input "Metro"
click at [1342, 588] on button "Search" at bounding box center [1343, 587] width 115 height 38
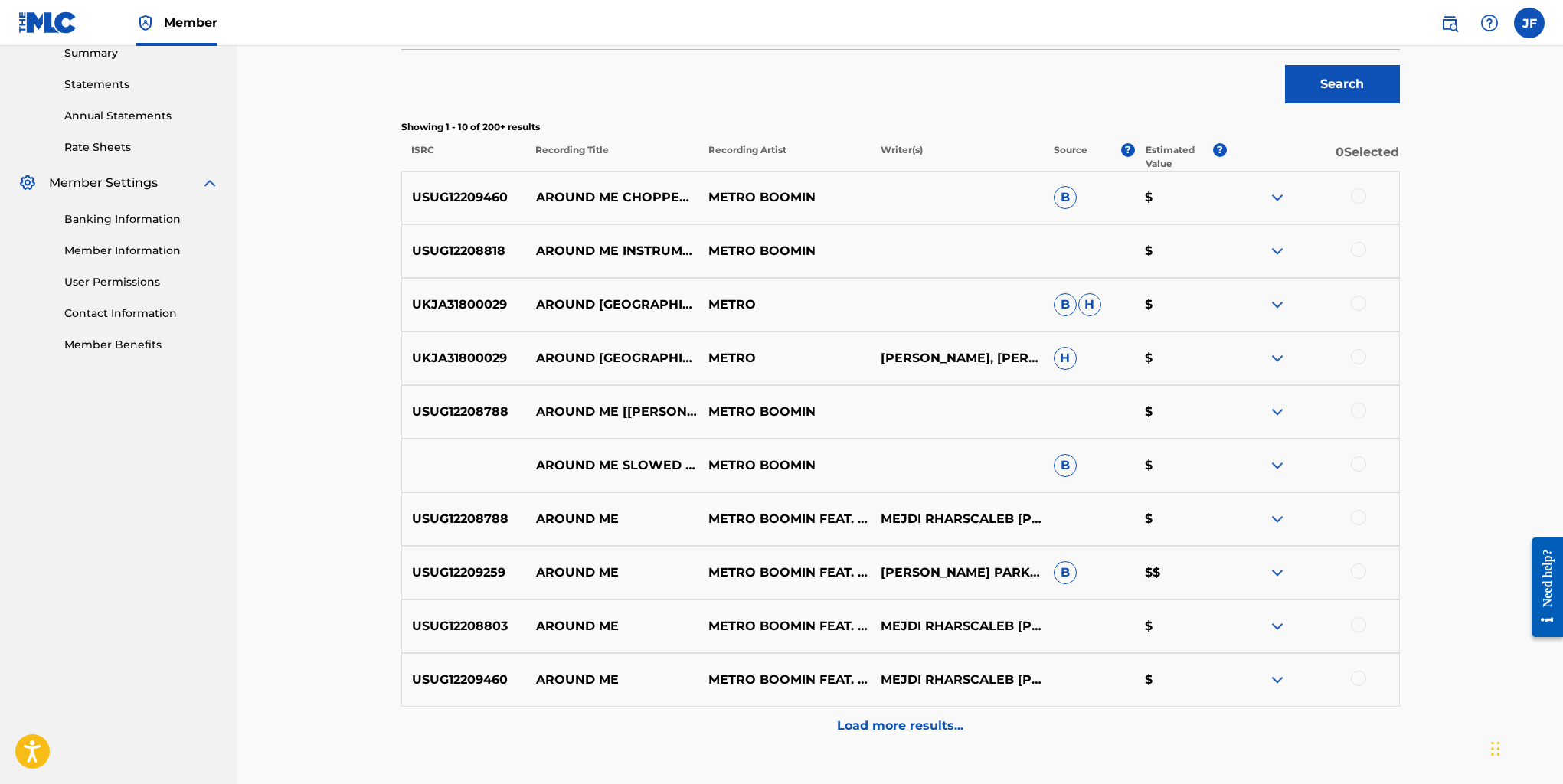
scroll to position [504, 0]
click at [1275, 571] on img at bounding box center [1277, 572] width 18 height 18
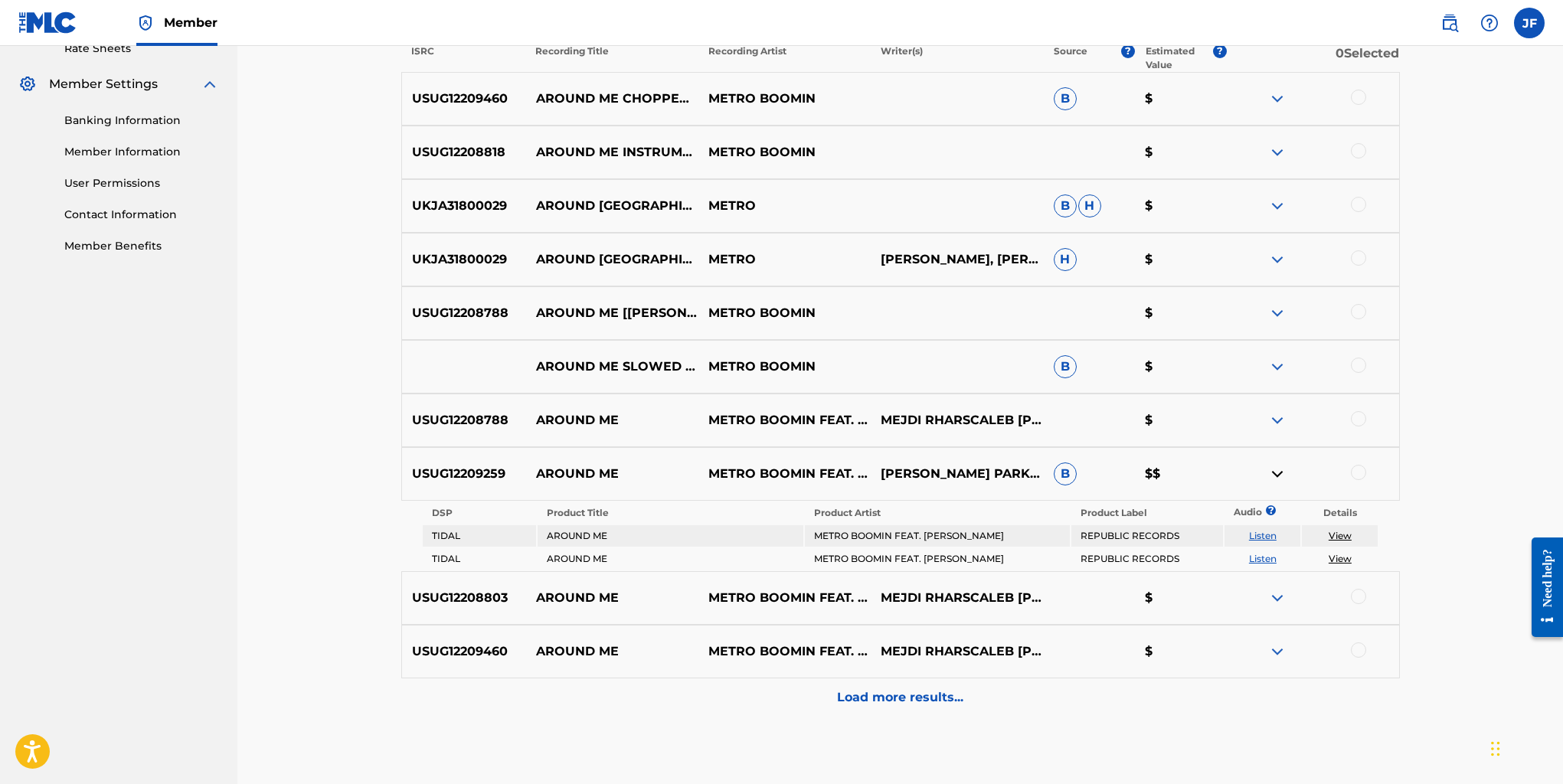
scroll to position [610, 0]
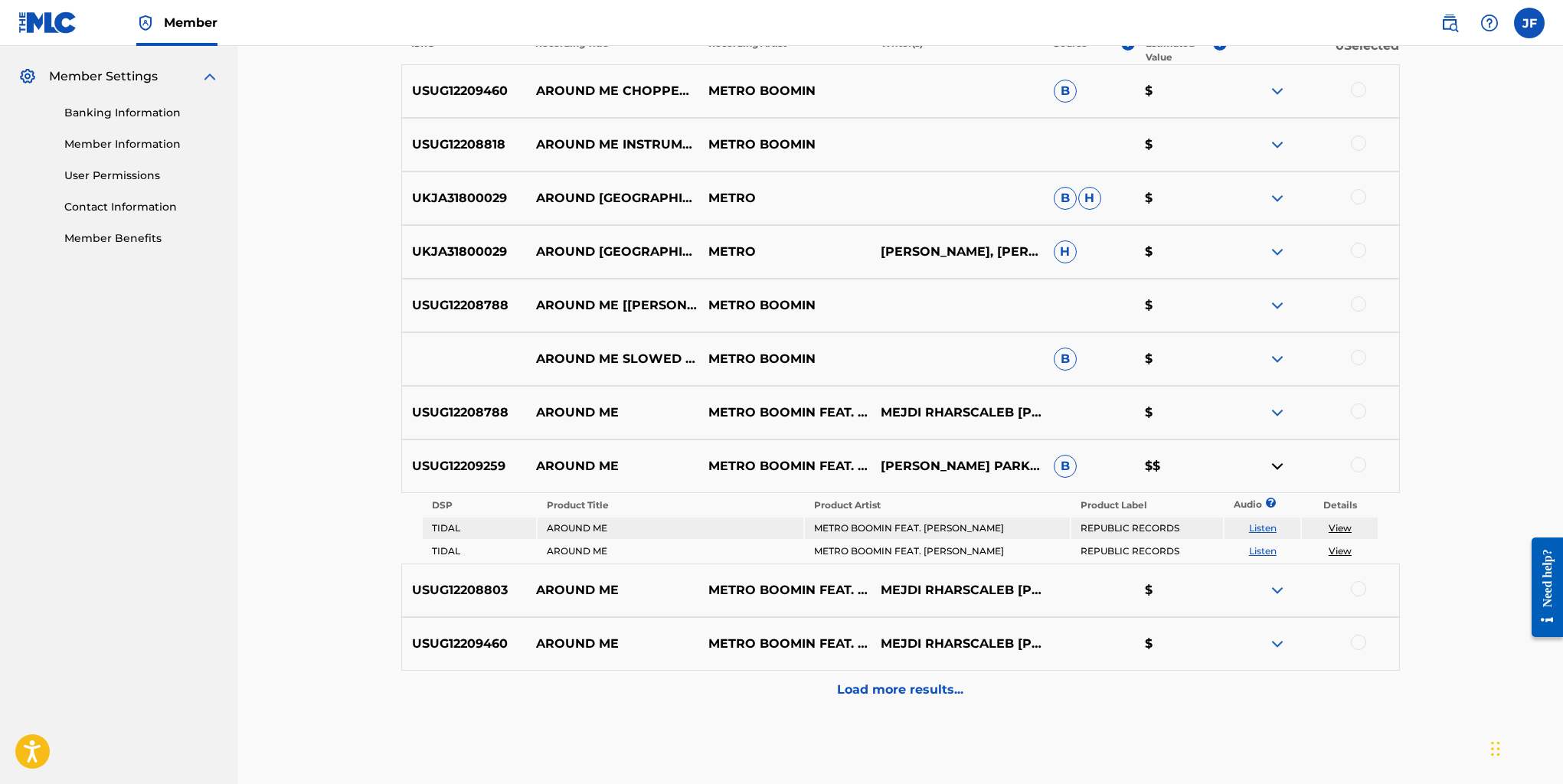
click at [1280, 587] on img at bounding box center [1277, 589] width 18 height 18
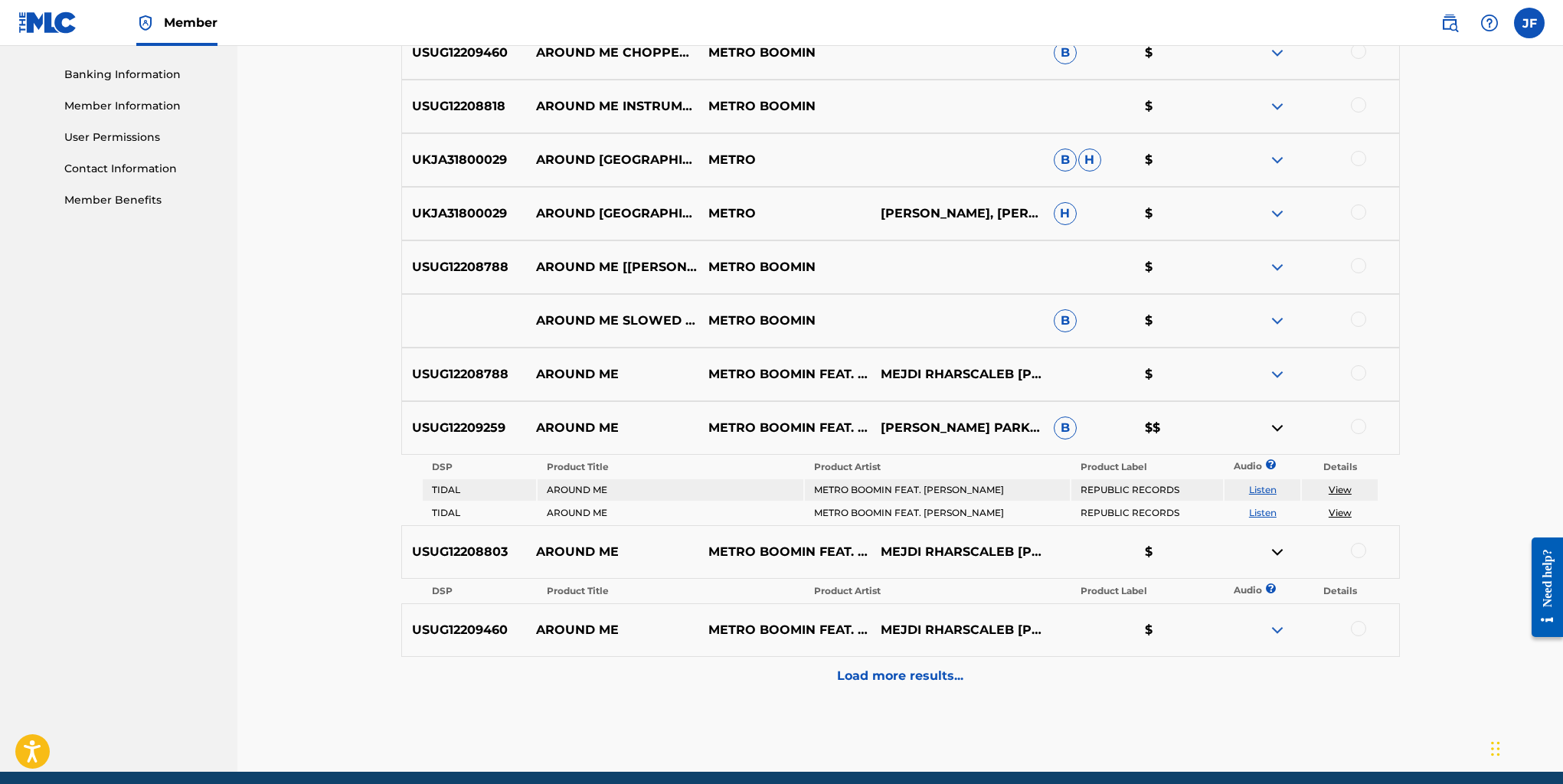
scroll to position [650, 0]
